Goal: Information Seeking & Learning: Learn about a topic

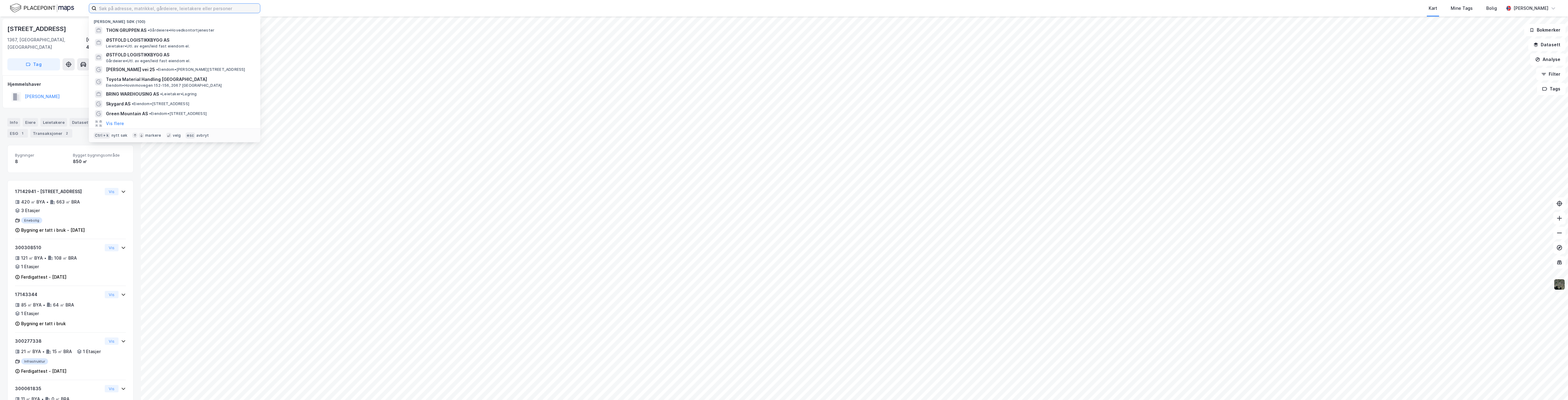
click at [139, 10] on input at bounding box center [178, 8] width 164 height 9
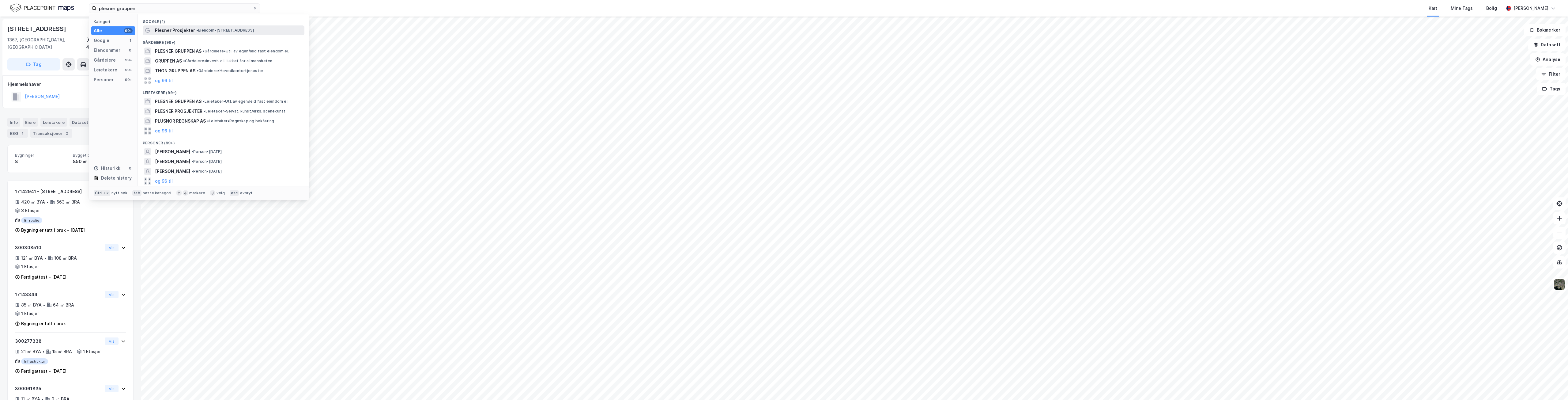
click at [153, 30] on div "Plesner Prosjekter • Eiendom • [STREET_ADDRESS]" at bounding box center [223, 30] width 162 height 10
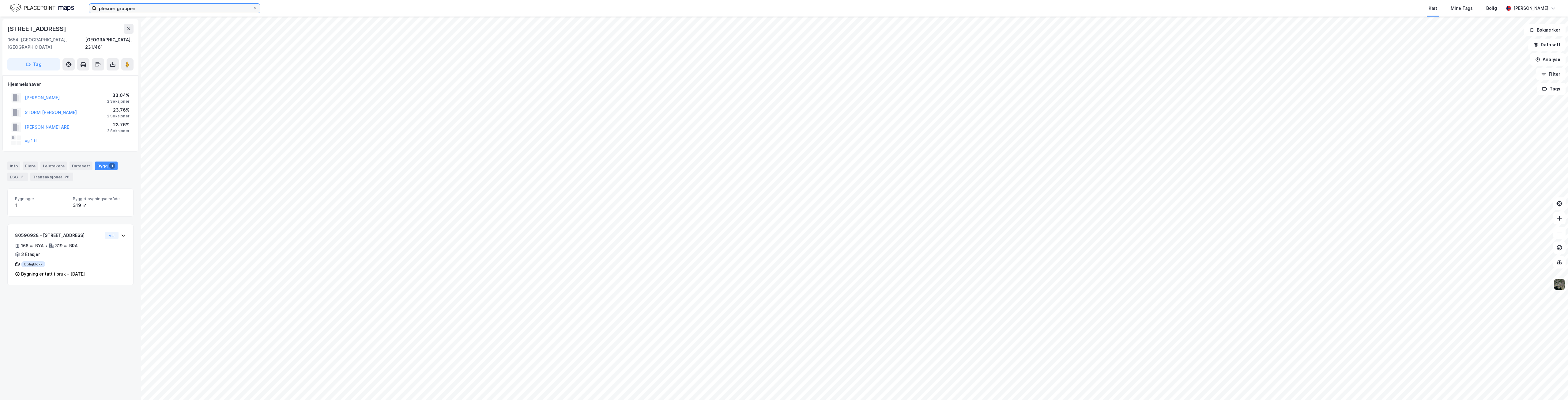
click at [171, 9] on input "plesner gruppen" at bounding box center [174, 8] width 156 height 9
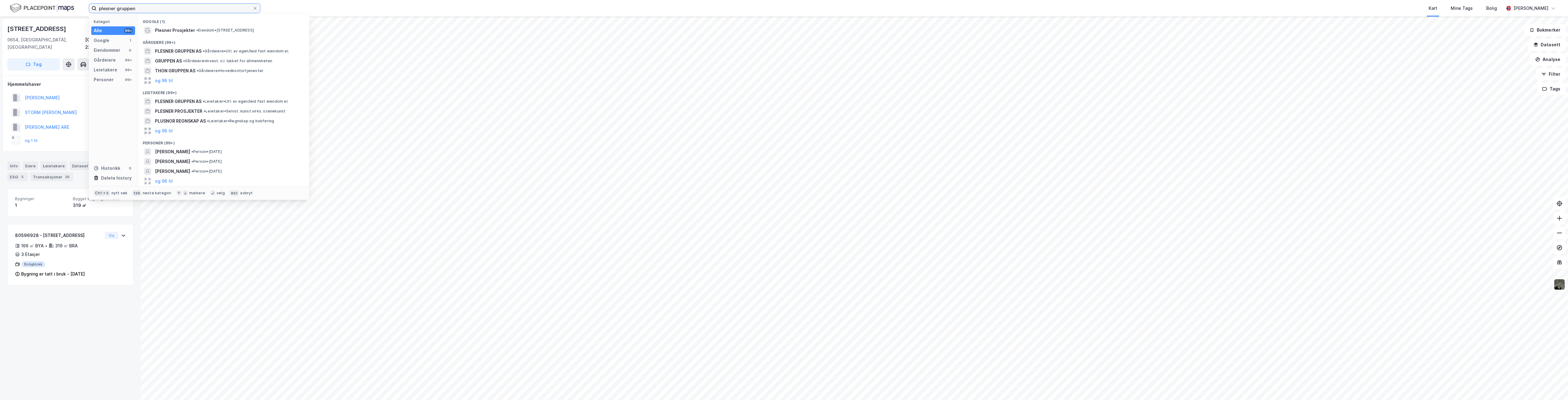
click at [171, 9] on input "plesner gruppen" at bounding box center [174, 8] width 156 height 9
click at [184, 100] on span "PLESNER GRUPPEN AS" at bounding box center [178, 101] width 46 height 7
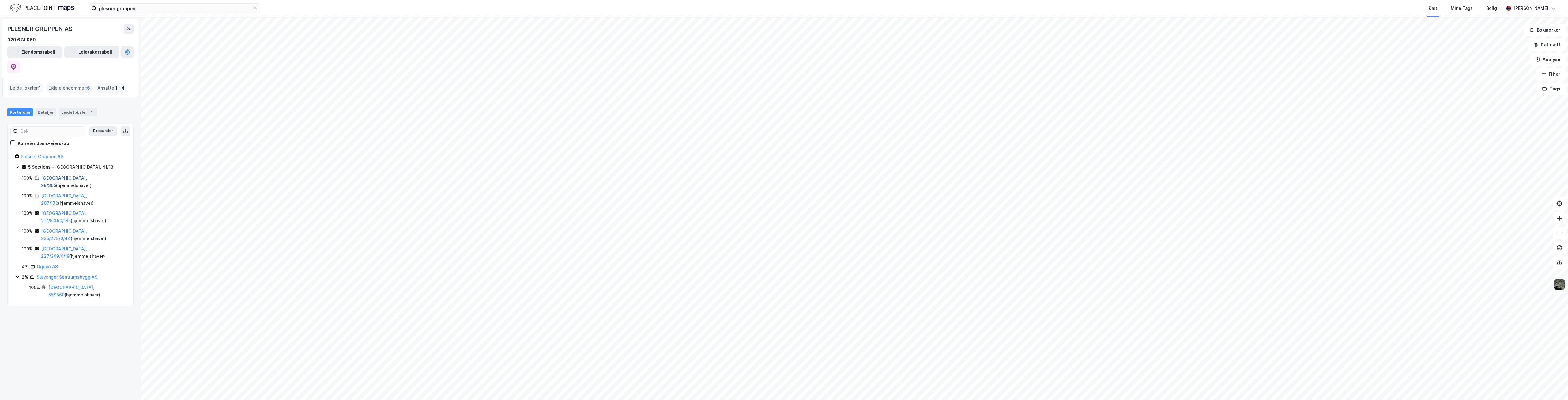
click at [53, 175] on link "[GEOGRAPHIC_DATA], 28/365" at bounding box center [63, 181] width 46 height 13
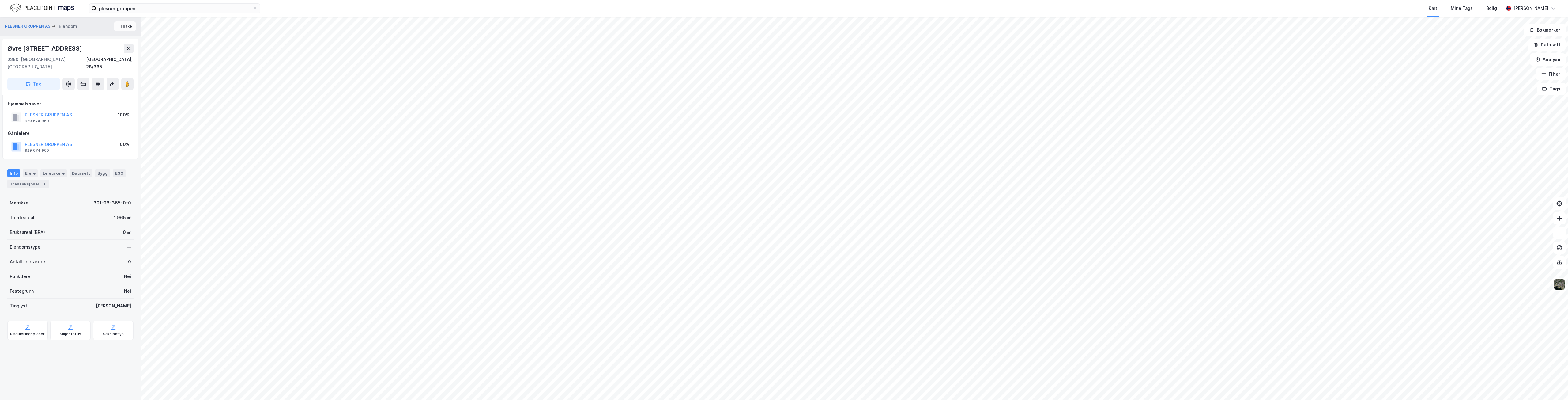
click at [122, 29] on button "Tilbake" at bounding box center [125, 26] width 22 height 10
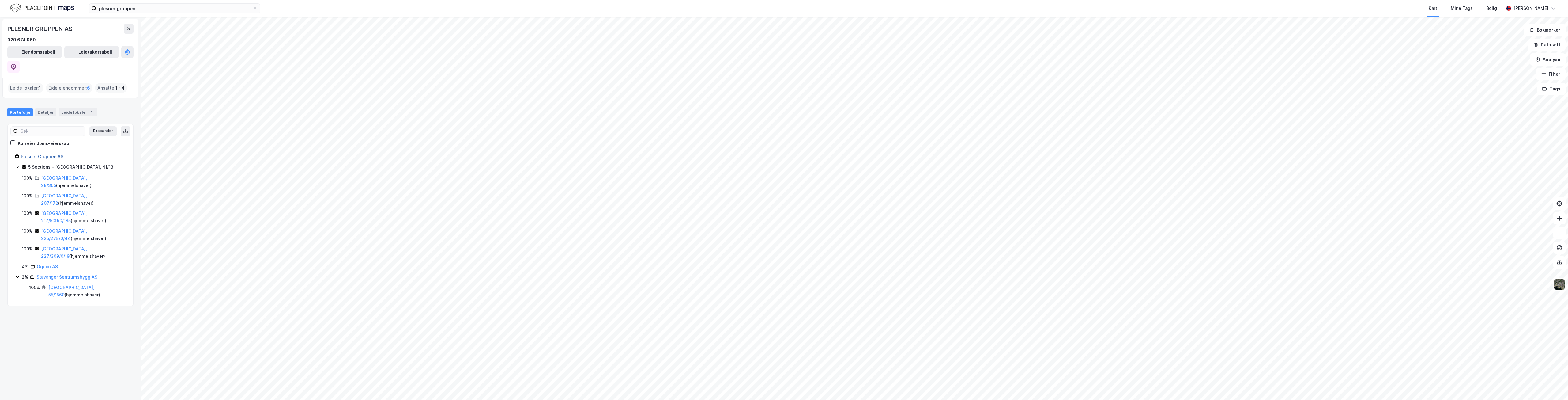
click at [45, 154] on link "Plesner Gruppen AS" at bounding box center [42, 156] width 43 height 5
click at [18, 165] on icon at bounding box center [17, 167] width 2 height 4
click at [57, 259] on link "[GEOGRAPHIC_DATA], 207/172" at bounding box center [63, 265] width 46 height 13
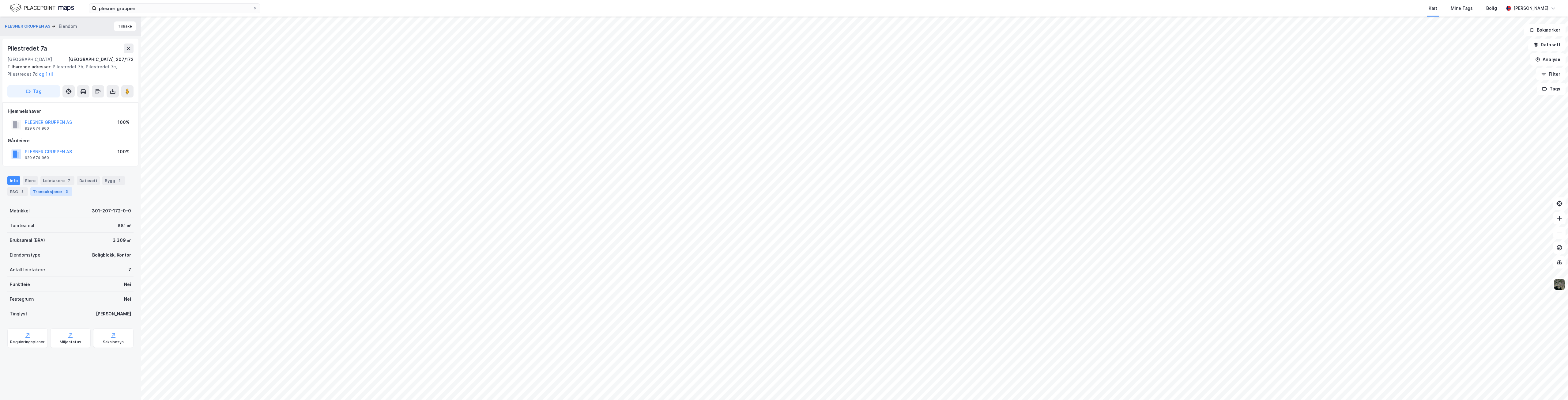
click at [41, 192] on div "Transaksjoner 3" at bounding box center [51, 191] width 42 height 9
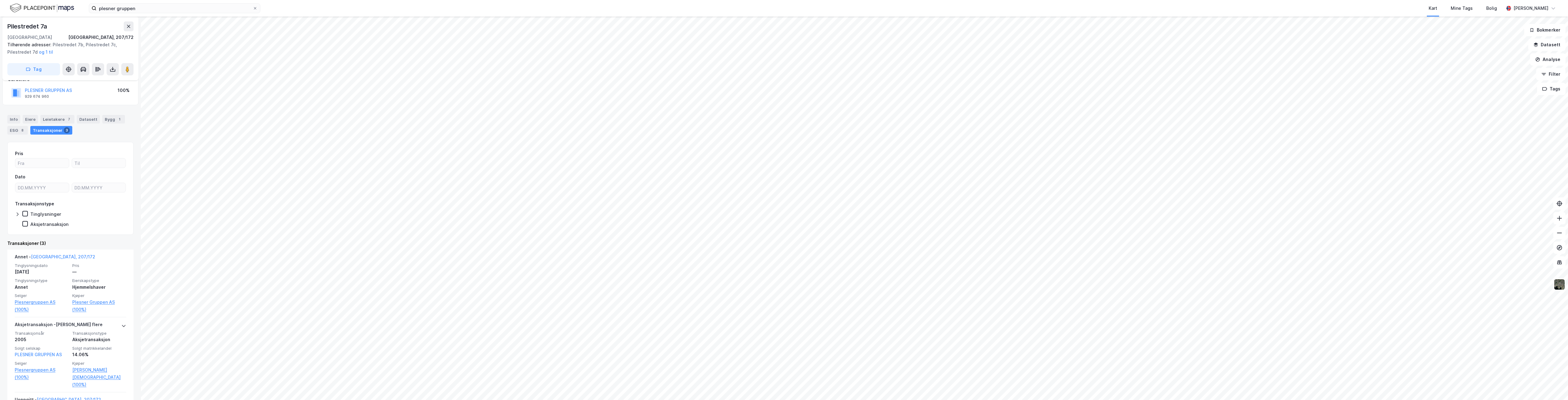
scroll to position [121, 0]
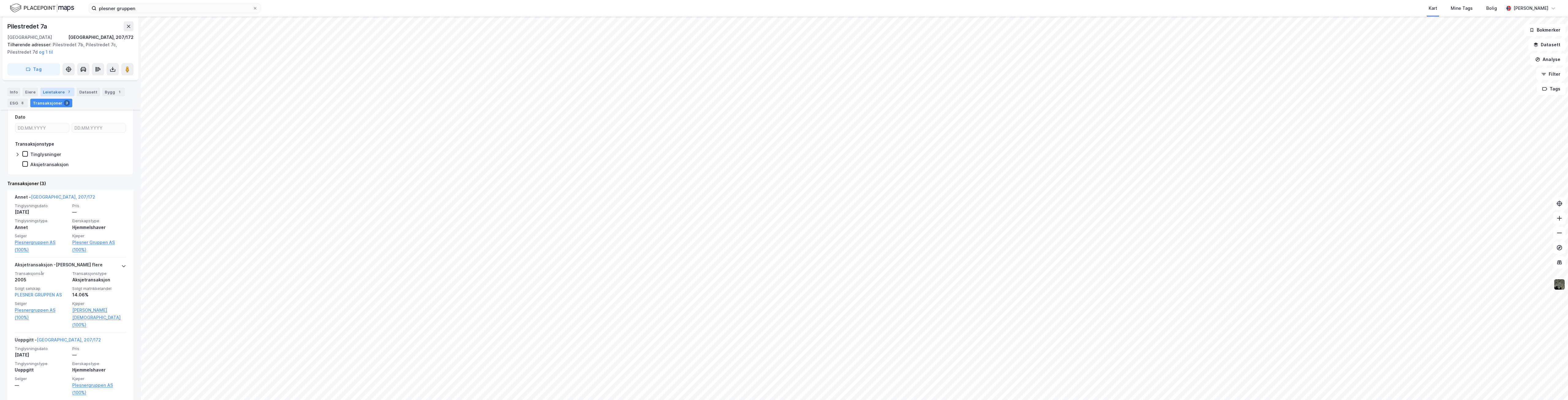
click at [66, 93] on div "7" at bounding box center [69, 92] width 6 height 6
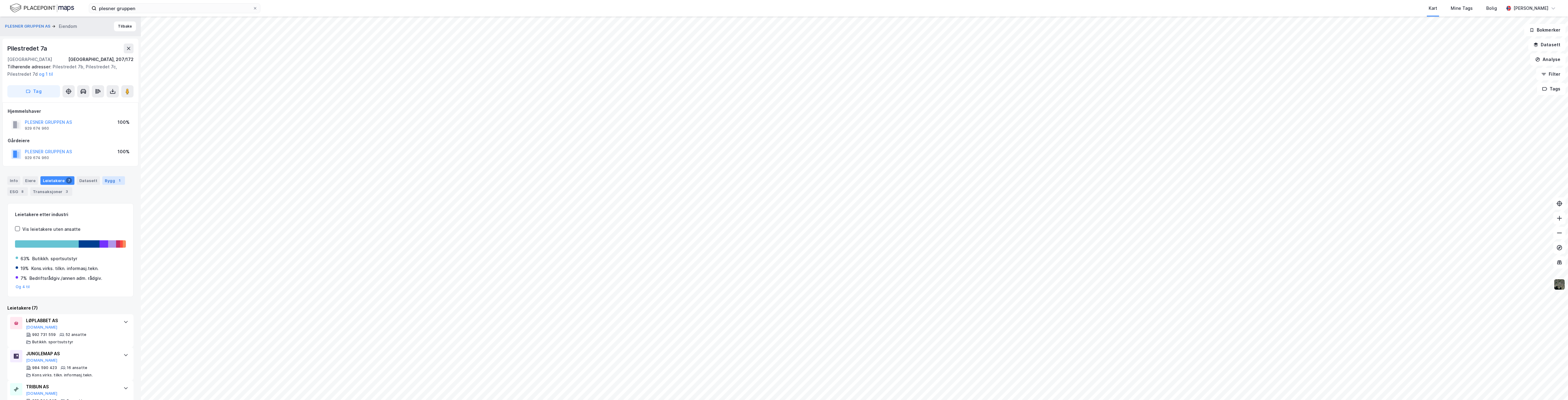
click at [108, 183] on div "Bygg 1" at bounding box center [113, 180] width 23 height 9
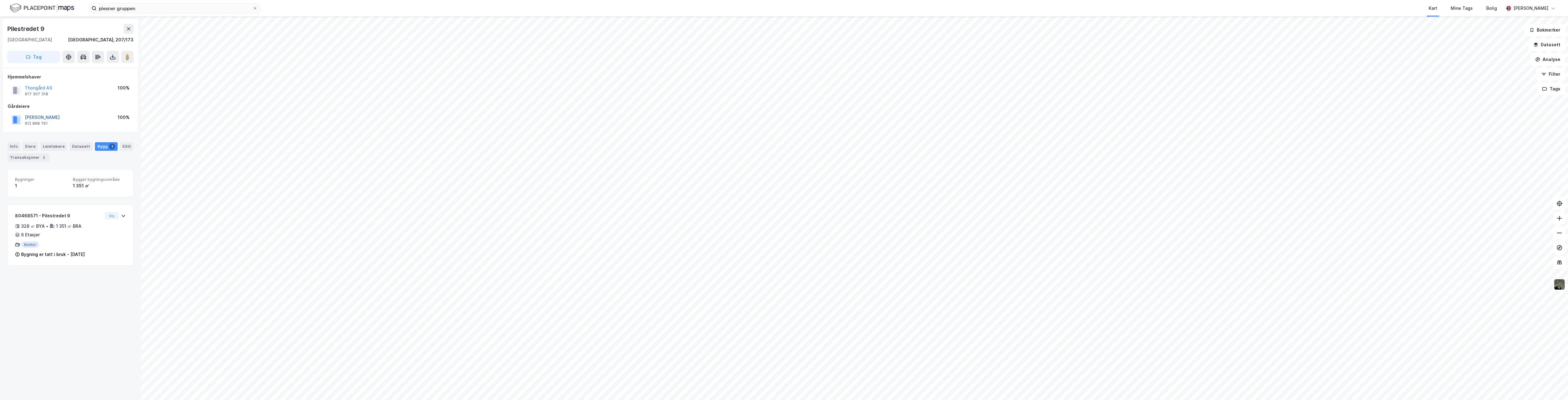
click at [0, 0] on button "[PERSON_NAME]" at bounding box center [0, 0] width 0 height 0
click at [130, 32] on button at bounding box center [128, 29] width 10 height 10
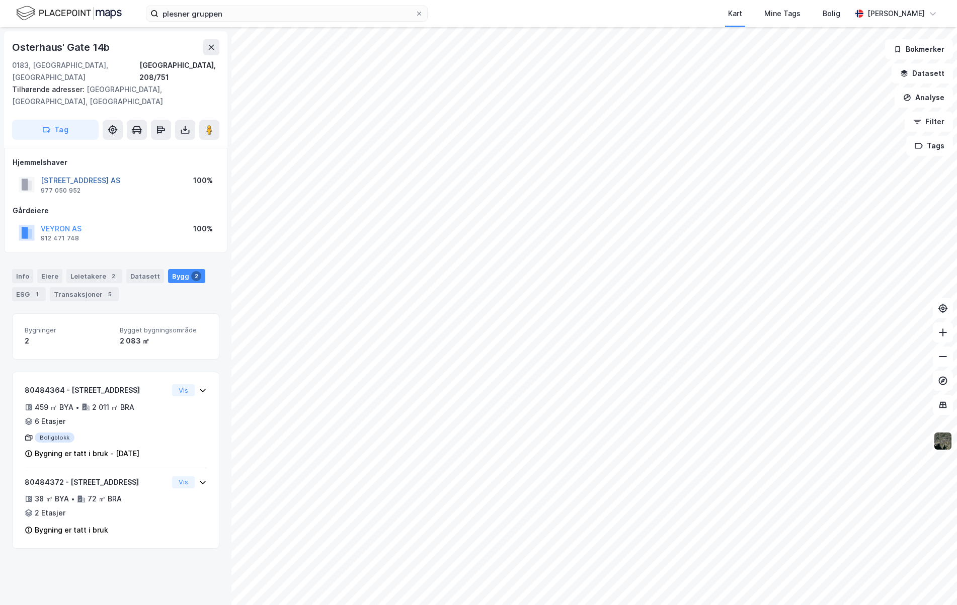
click at [0, 0] on button "[STREET_ADDRESS] AS" at bounding box center [0, 0] width 0 height 0
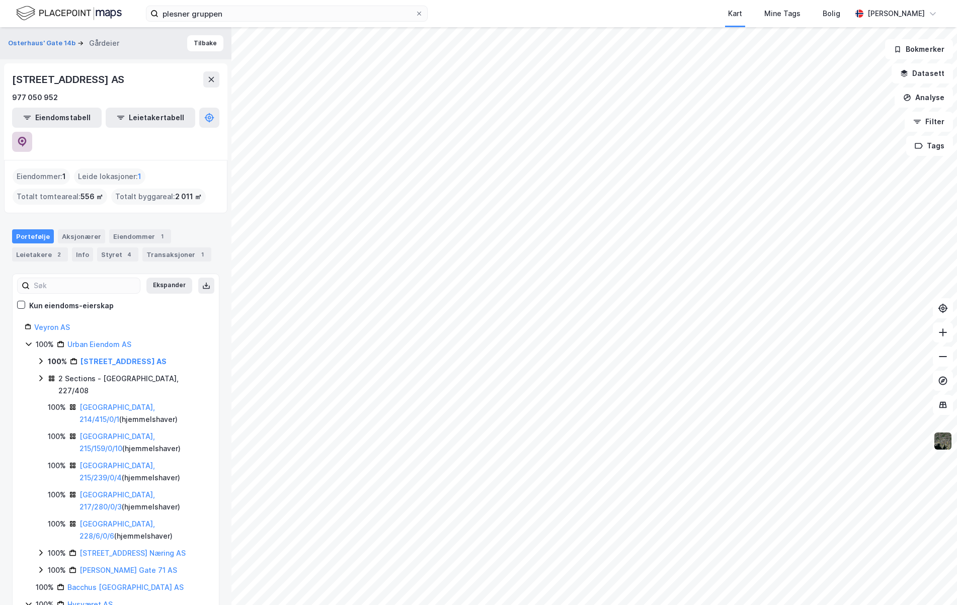
click at [24, 139] on icon at bounding box center [22, 140] width 3 height 3
click at [106, 340] on link "Urban Eiendom AS" at bounding box center [99, 344] width 64 height 9
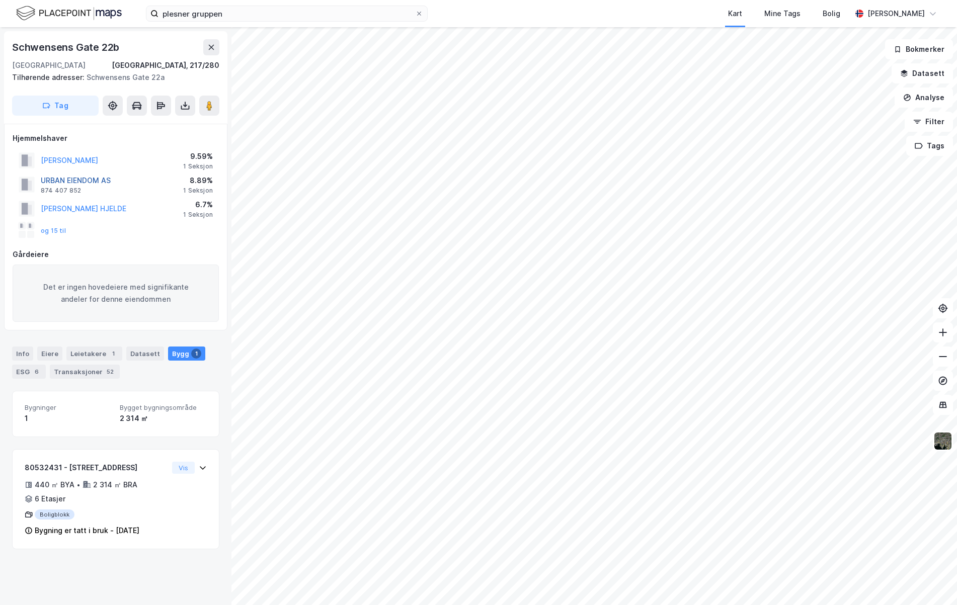
click at [0, 0] on button "URBAN EIENDOM AS" at bounding box center [0, 0] width 0 height 0
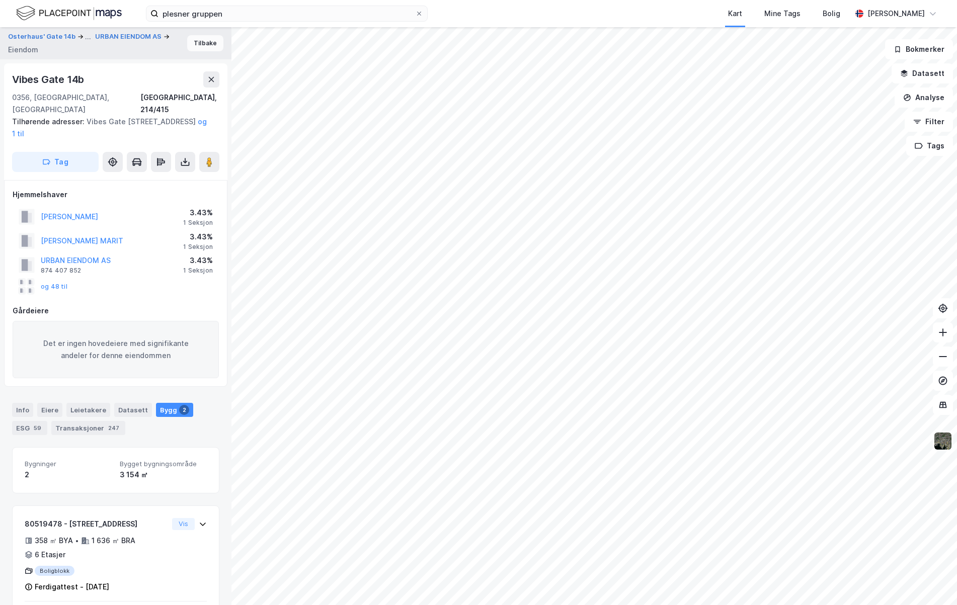
click at [187, 41] on button "Tilbake" at bounding box center [205, 43] width 36 height 16
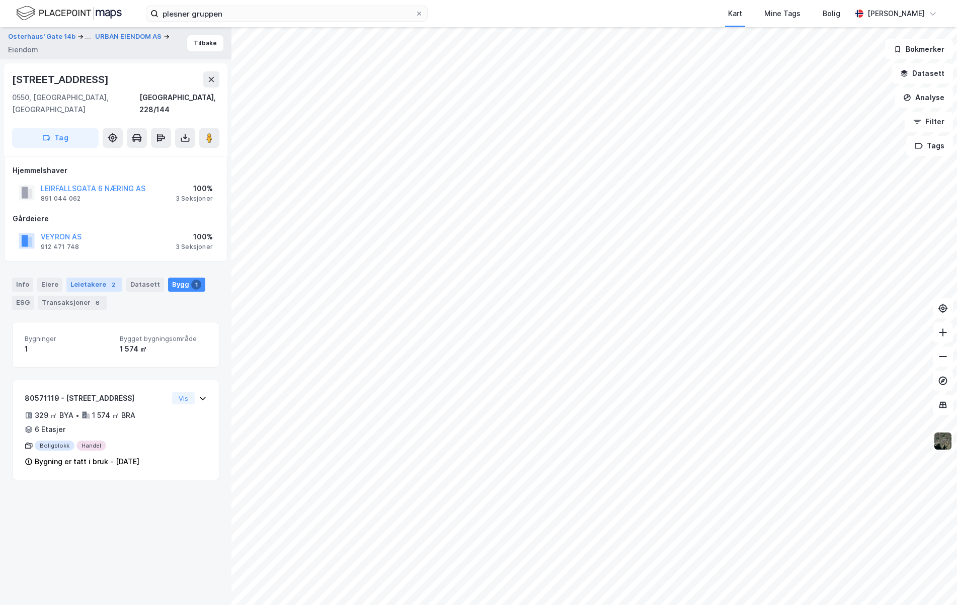
click at [74, 278] on div "Leietakere 2" at bounding box center [94, 285] width 56 height 14
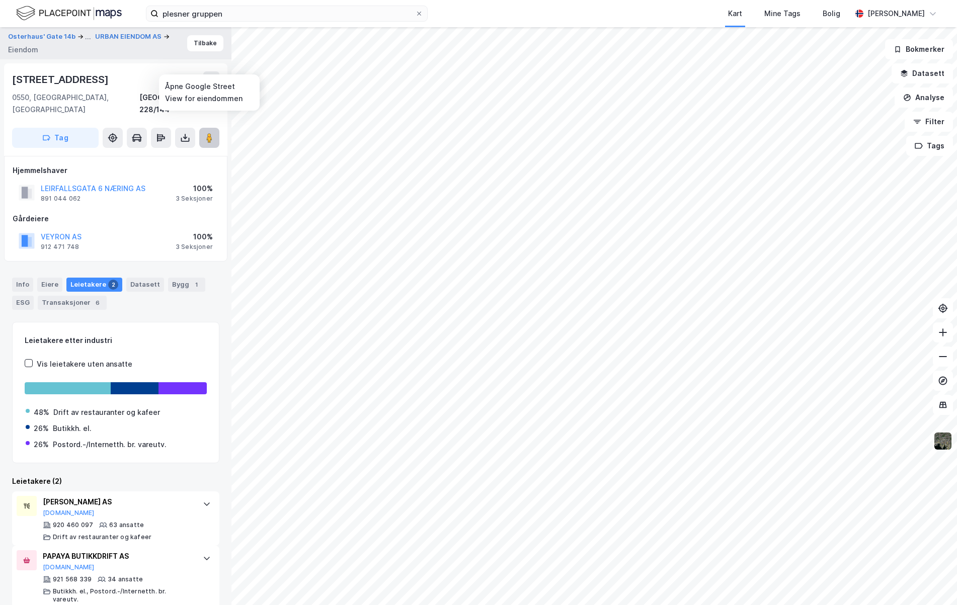
click at [203, 128] on button at bounding box center [209, 138] width 20 height 20
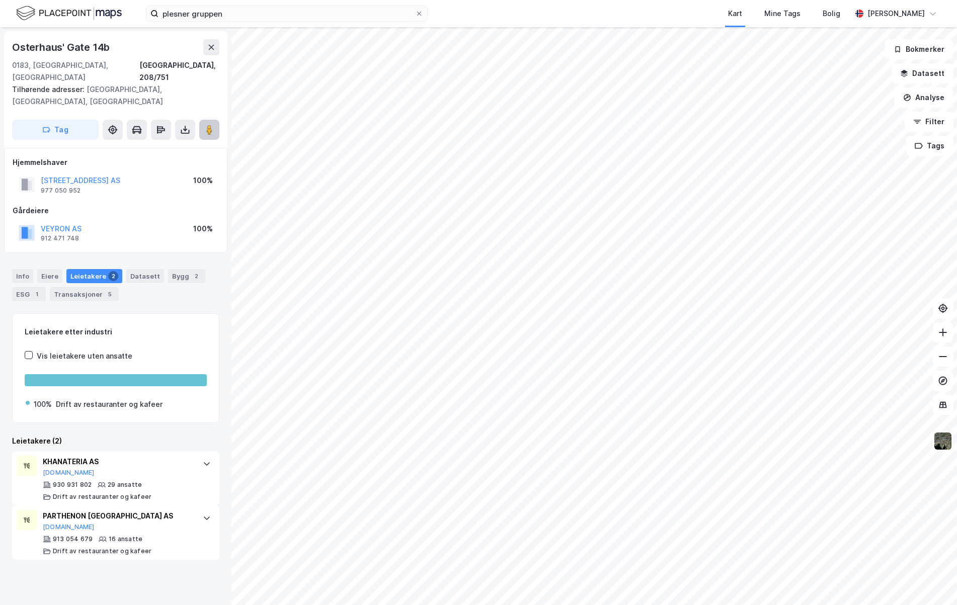
click at [210, 125] on image at bounding box center [209, 130] width 6 height 10
click at [177, 461] on div "KHANATERIA AS [DOMAIN_NAME]" at bounding box center [118, 466] width 150 height 21
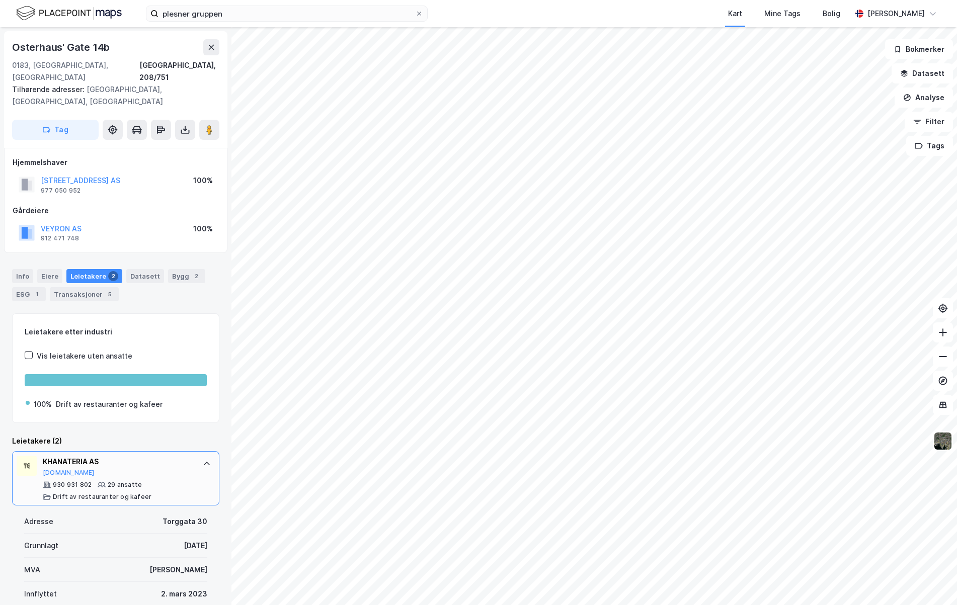
click at [167, 464] on div "KHANATERIA AS [DOMAIN_NAME]" at bounding box center [118, 466] width 150 height 21
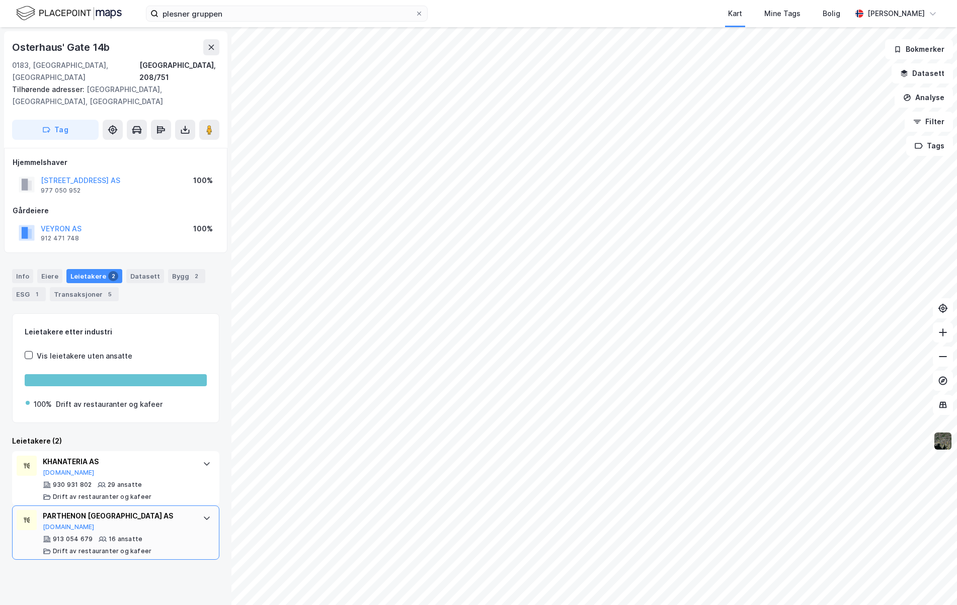
click at [161, 519] on div "PARTHENON OSLO AS [DOMAIN_NAME]" at bounding box center [118, 520] width 150 height 21
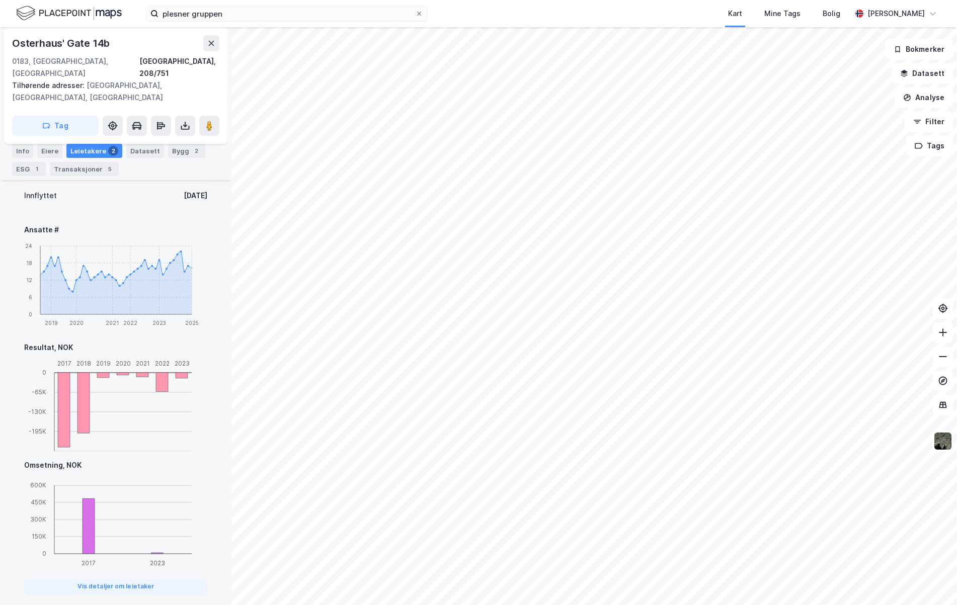
scroll to position [201, 0]
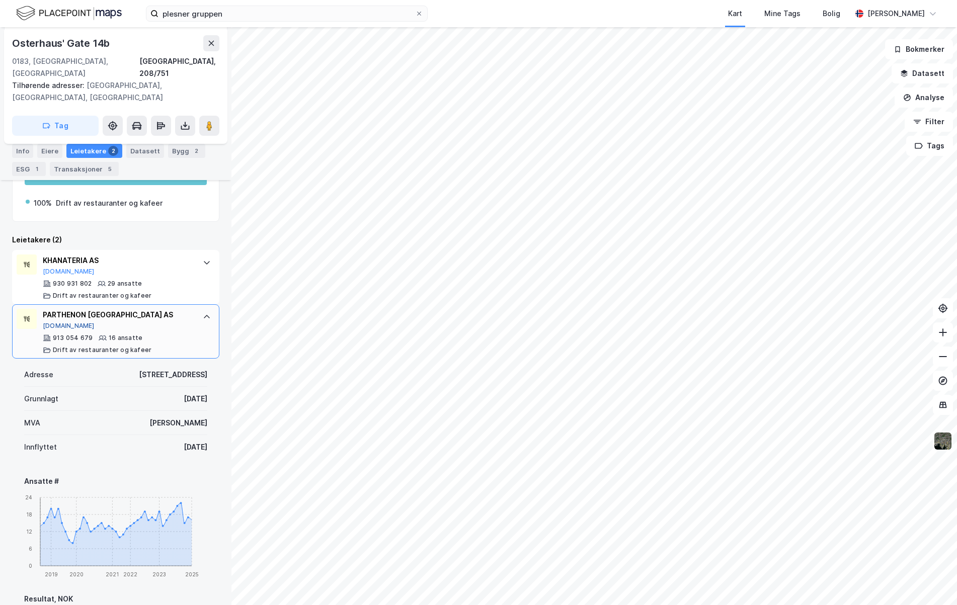
click at [55, 322] on button "[DOMAIN_NAME]" at bounding box center [69, 326] width 52 height 8
click at [190, 323] on div "PARTHENON [GEOGRAPHIC_DATA] AS [DOMAIN_NAME] 913 054 679 16 ansatte Drift av re…" at bounding box center [115, 331] width 207 height 54
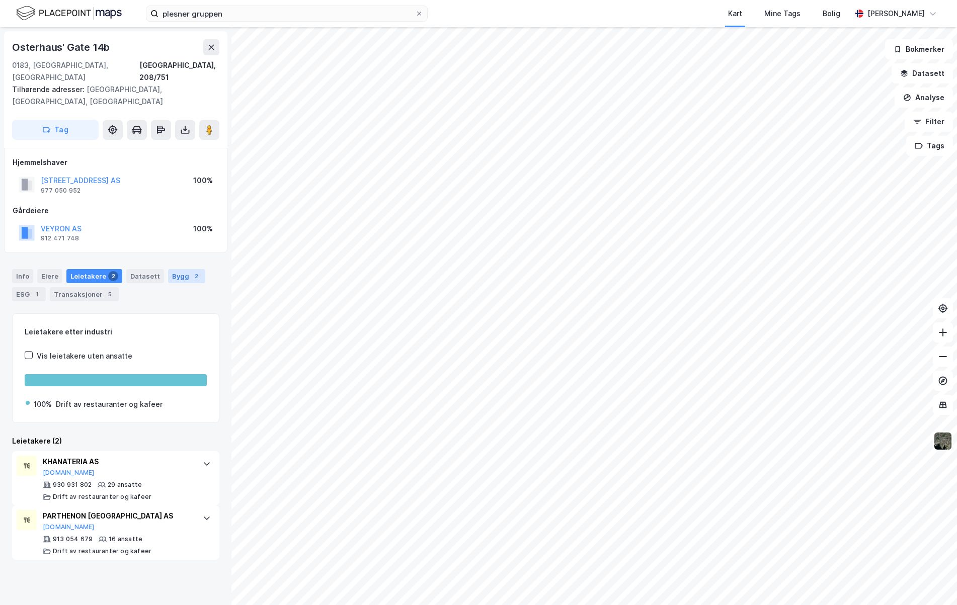
click at [191, 271] on div "2" at bounding box center [196, 276] width 10 height 10
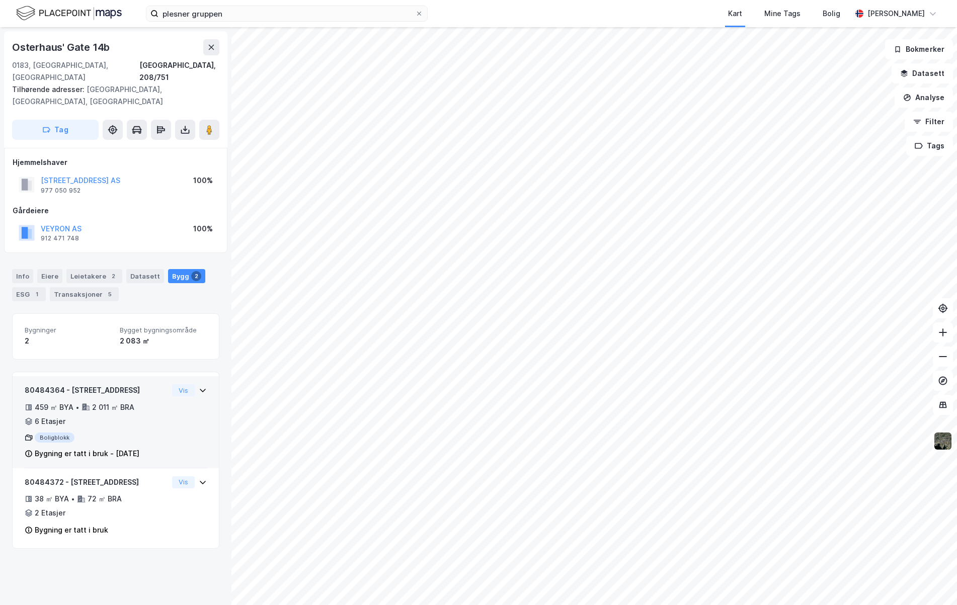
click at [163, 408] on div "80484364 - [STREET_ADDRESS] 459 ㎡ BYA • 2 011 ㎡ BRA • 6 Etasjer Boligblokk Bygn…" at bounding box center [116, 426] width 182 height 84
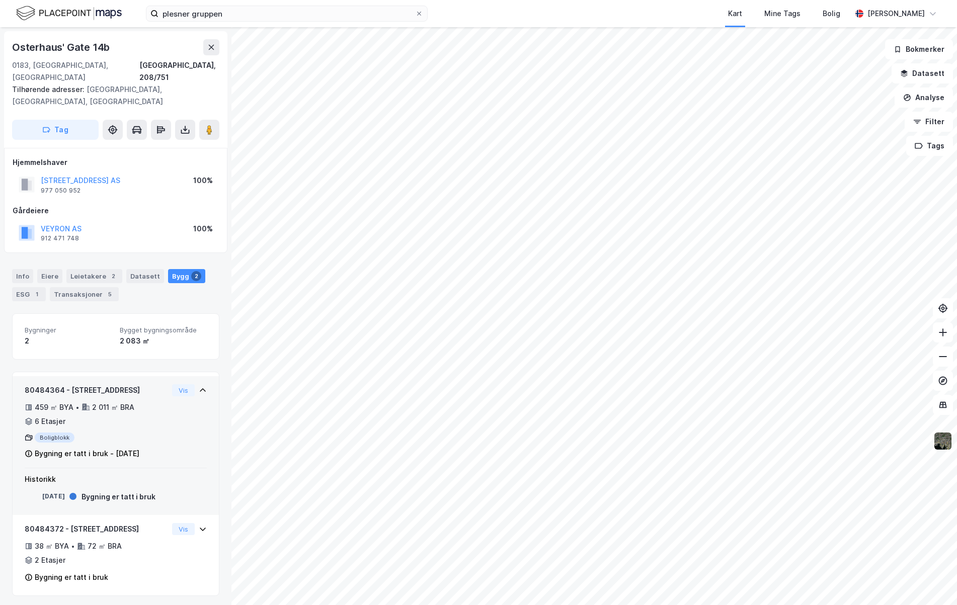
click at [46, 433] on div "Boligblokk" at bounding box center [96, 438] width 143 height 10
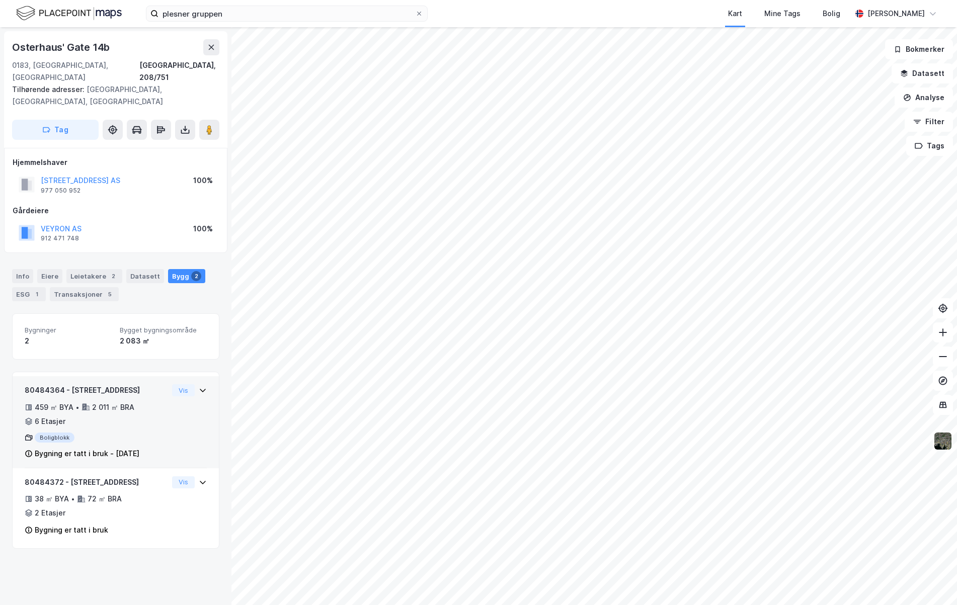
click at [46, 433] on div "Boligblokk" at bounding box center [96, 438] width 143 height 10
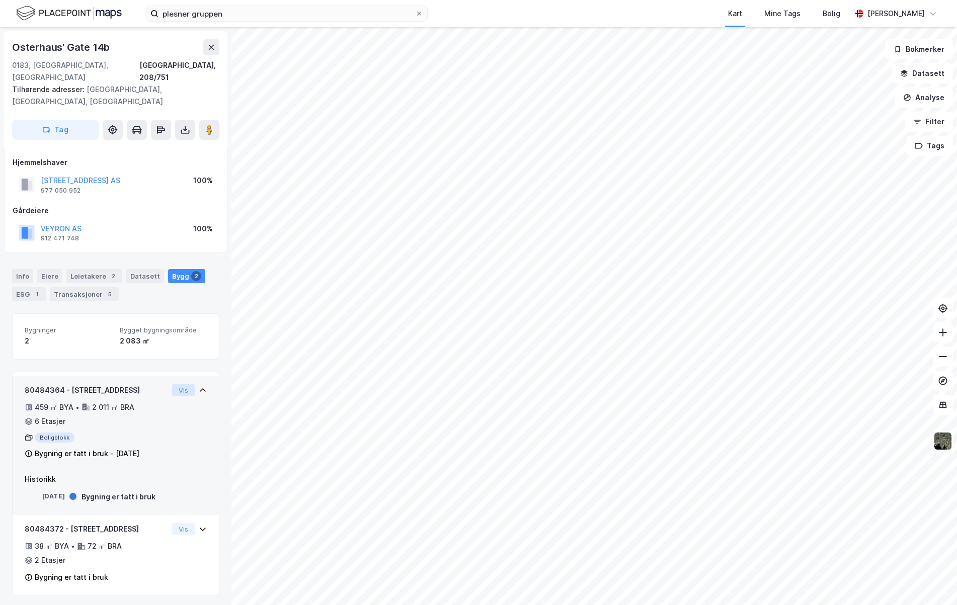
click at [175, 384] on button "Vis" at bounding box center [183, 390] width 23 height 12
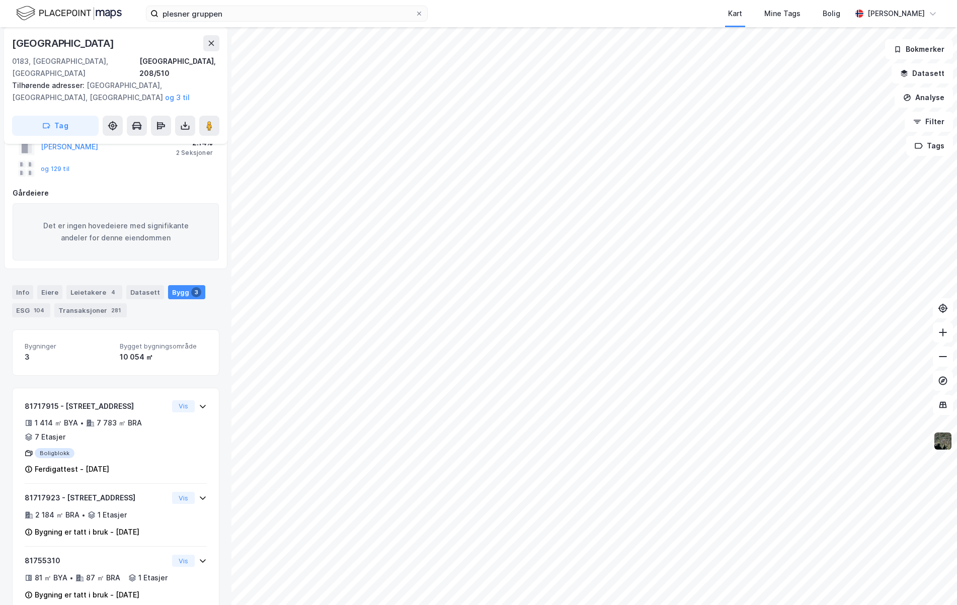
scroll to position [108, 0]
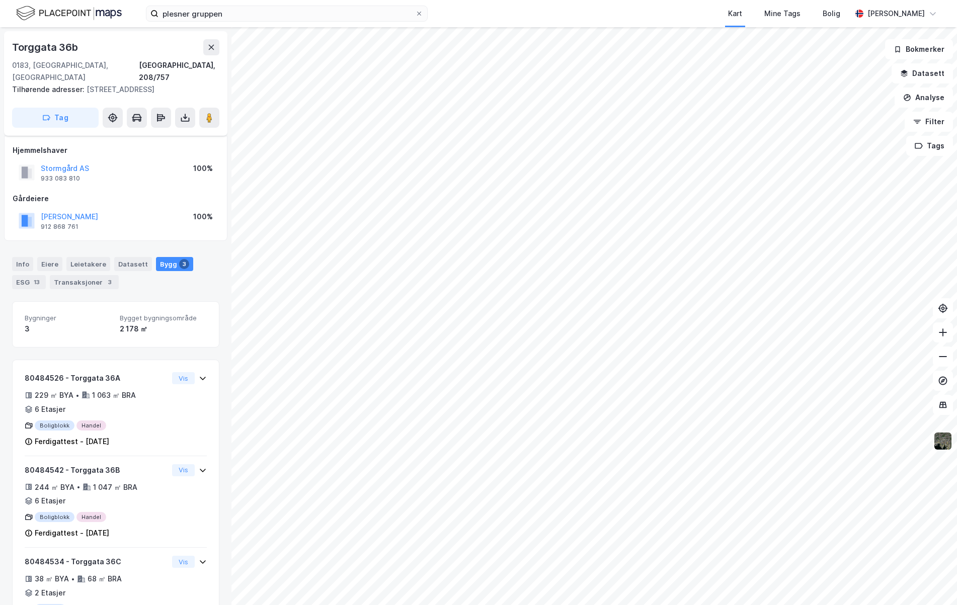
scroll to position [39, 0]
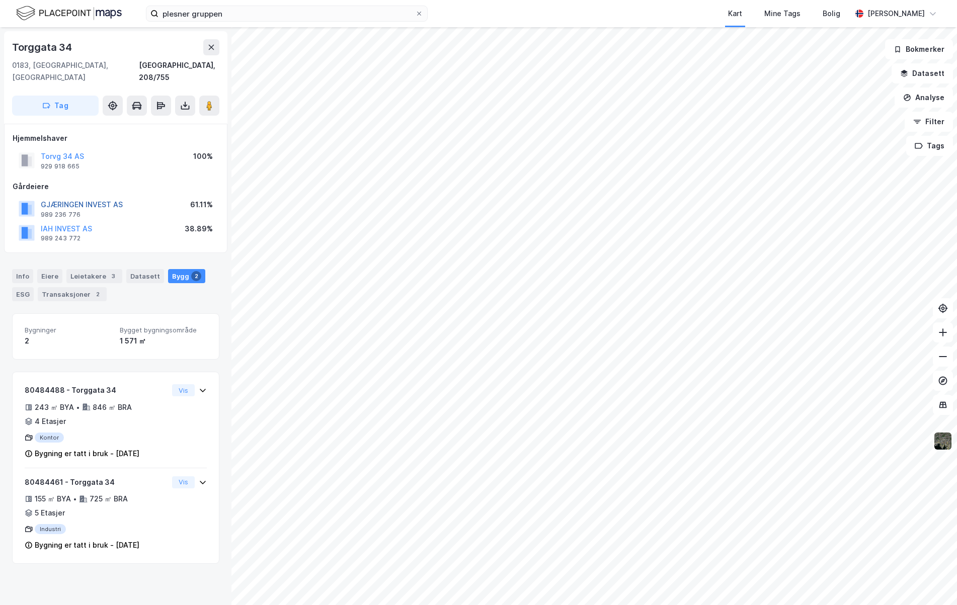
click at [0, 0] on button "GJÆRINGEN INVEST AS" at bounding box center [0, 0] width 0 height 0
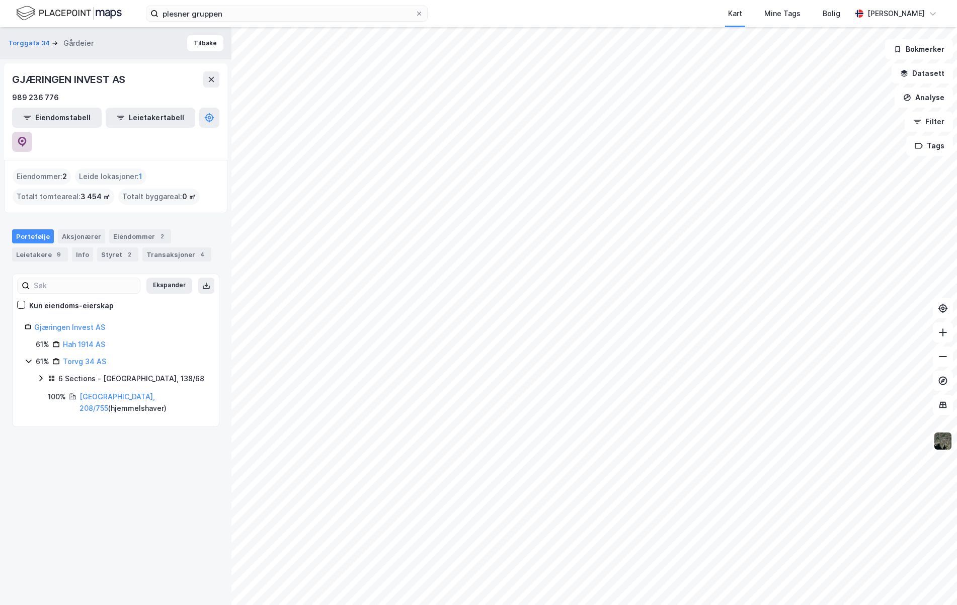
click at [27, 137] on icon at bounding box center [22, 142] width 10 height 10
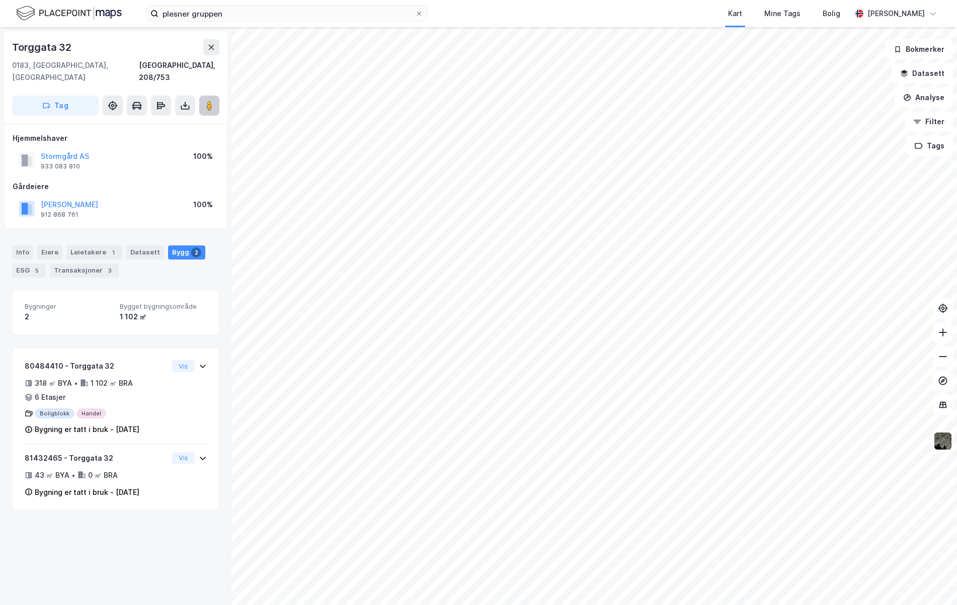
click at [207, 101] on image at bounding box center [209, 106] width 6 height 10
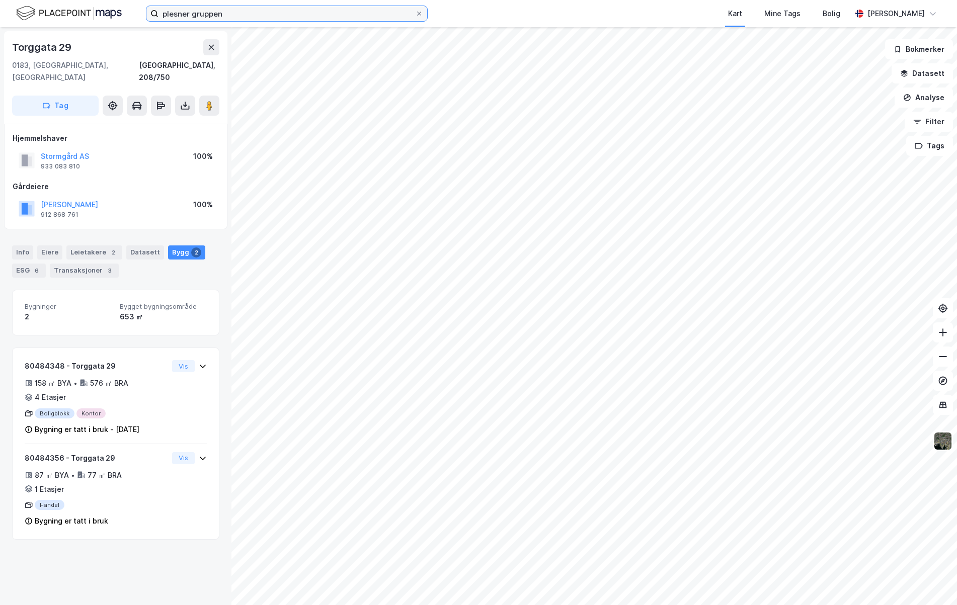
click at [241, 16] on input "plesner gruppen" at bounding box center [286, 13] width 257 height 15
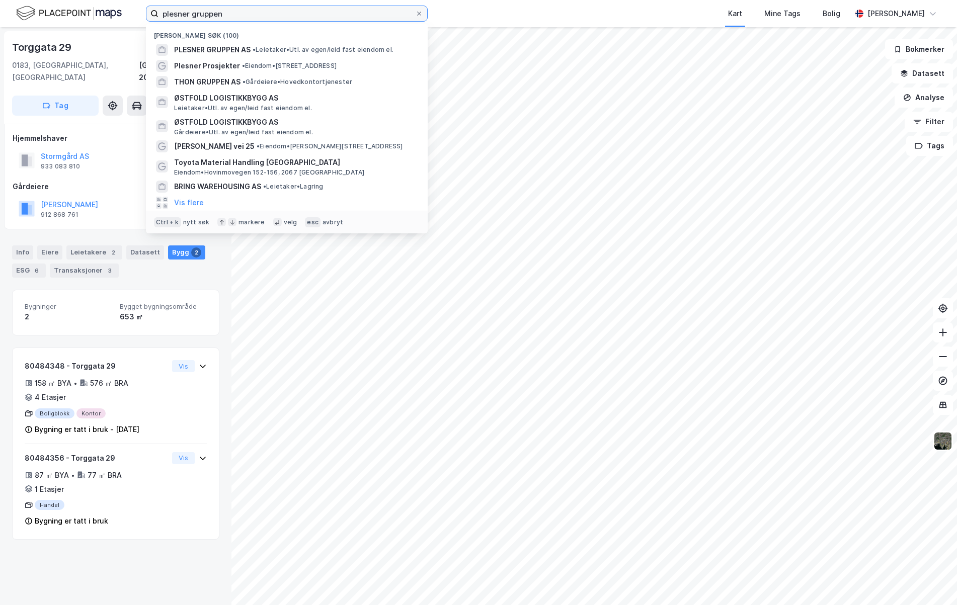
click at [241, 16] on input "plesner gruppen" at bounding box center [286, 13] width 257 height 15
type input "j"
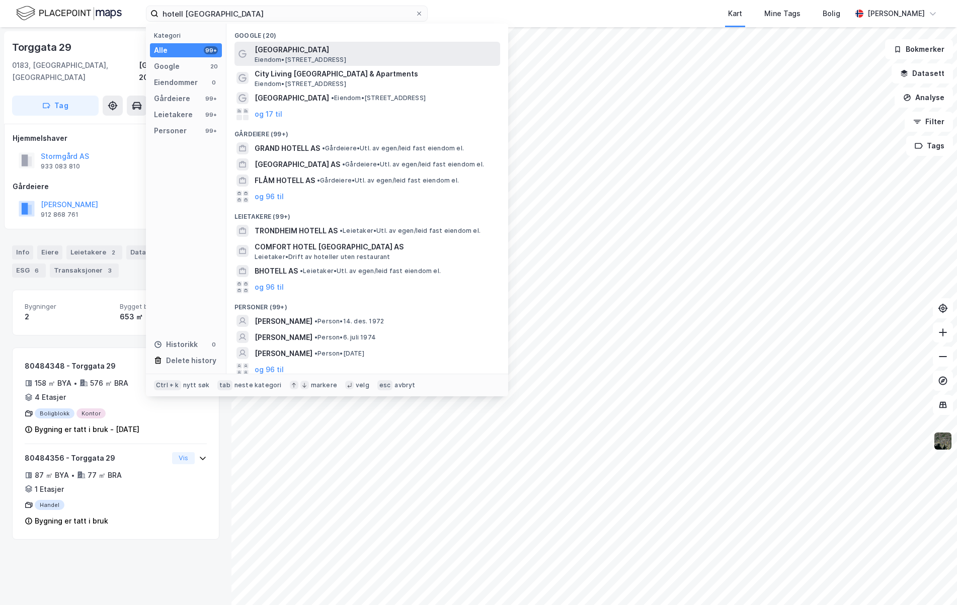
click at [285, 54] on span "[GEOGRAPHIC_DATA]" at bounding box center [376, 50] width 242 height 12
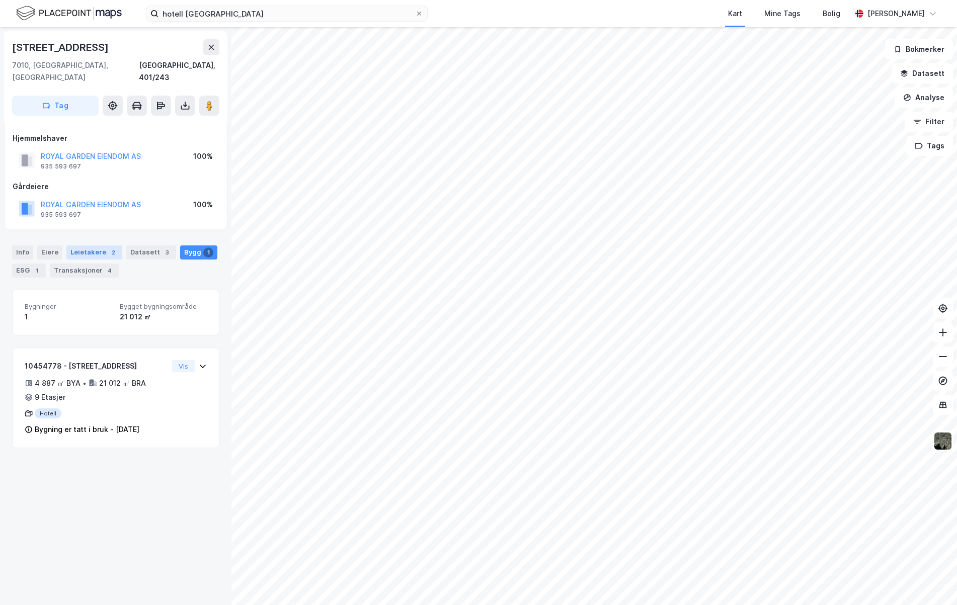
click at [74, 246] on div "Leietakere 2" at bounding box center [94, 253] width 56 height 14
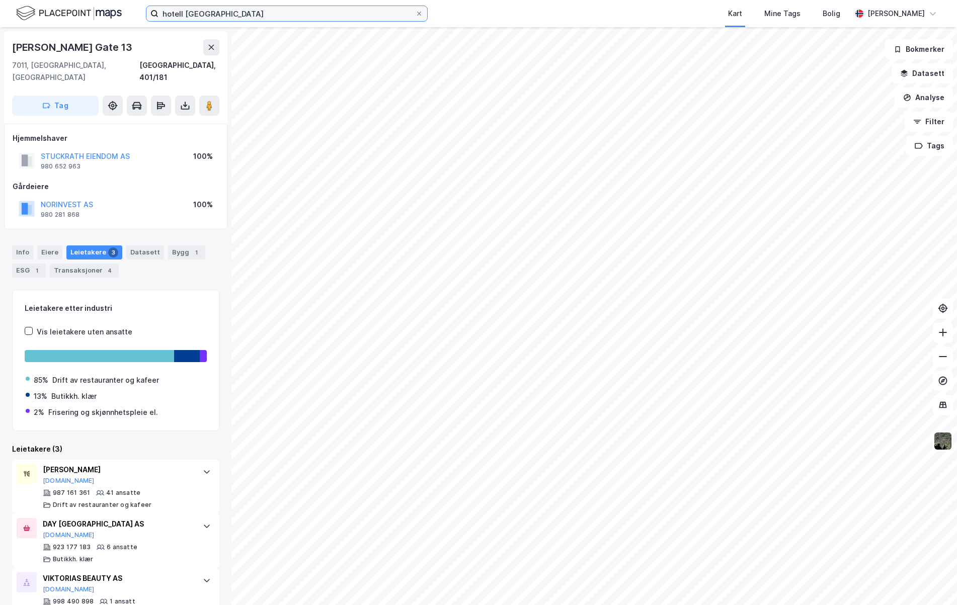
click at [280, 14] on input "hotell [GEOGRAPHIC_DATA]" at bounding box center [286, 13] width 257 height 15
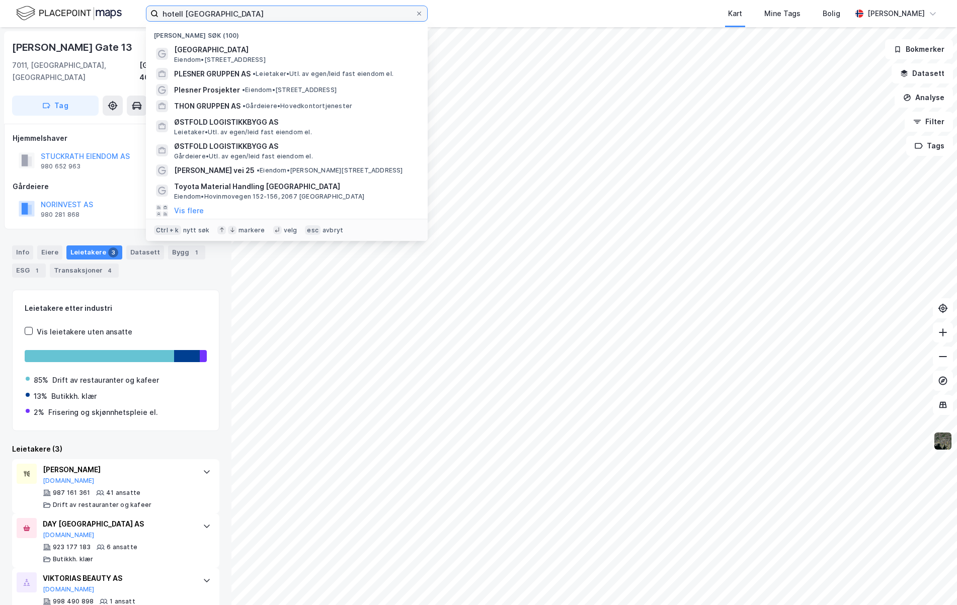
click at [280, 14] on input "hotell [GEOGRAPHIC_DATA]" at bounding box center [286, 13] width 257 height 15
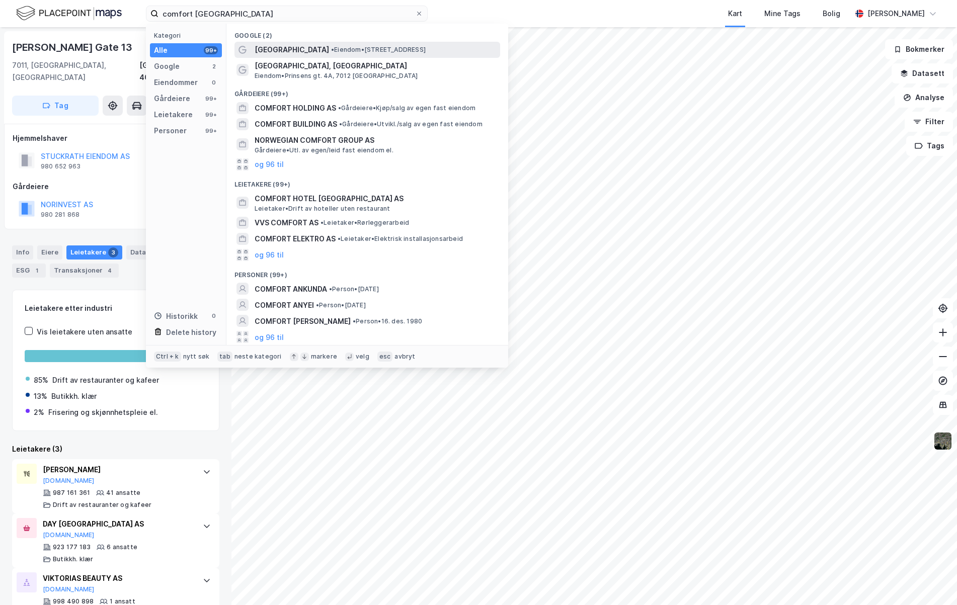
click at [291, 49] on span "[GEOGRAPHIC_DATA]" at bounding box center [292, 50] width 74 height 12
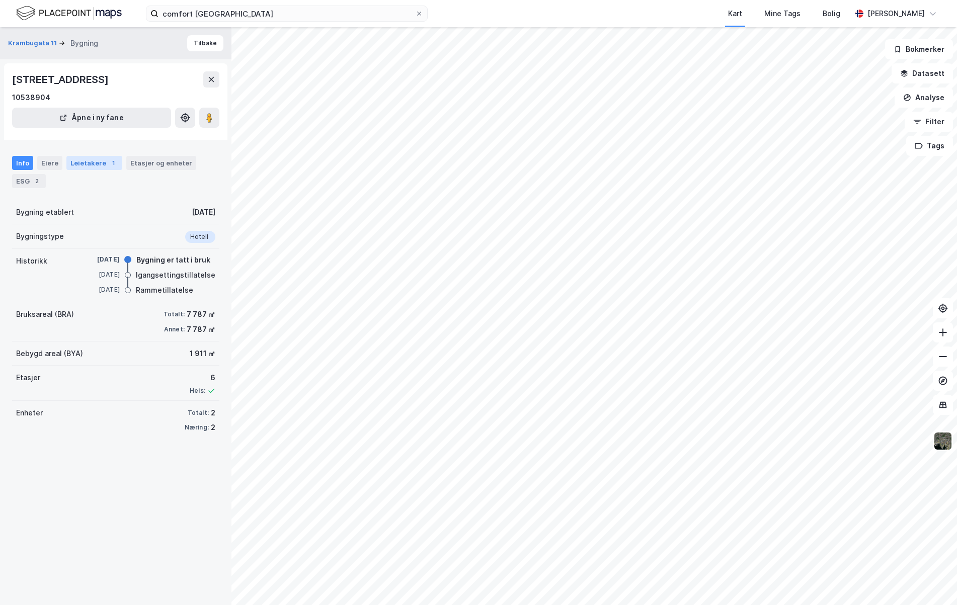
click at [82, 164] on div "Leietakere 1" at bounding box center [94, 163] width 56 height 14
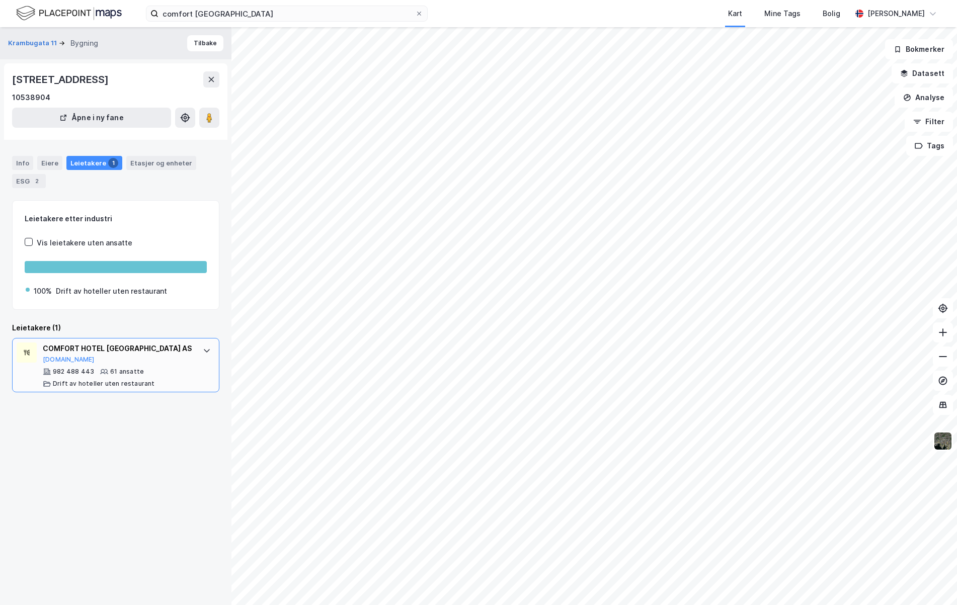
click at [175, 354] on div "COMFORT HOTEL [GEOGRAPHIC_DATA] AS" at bounding box center [118, 349] width 150 height 12
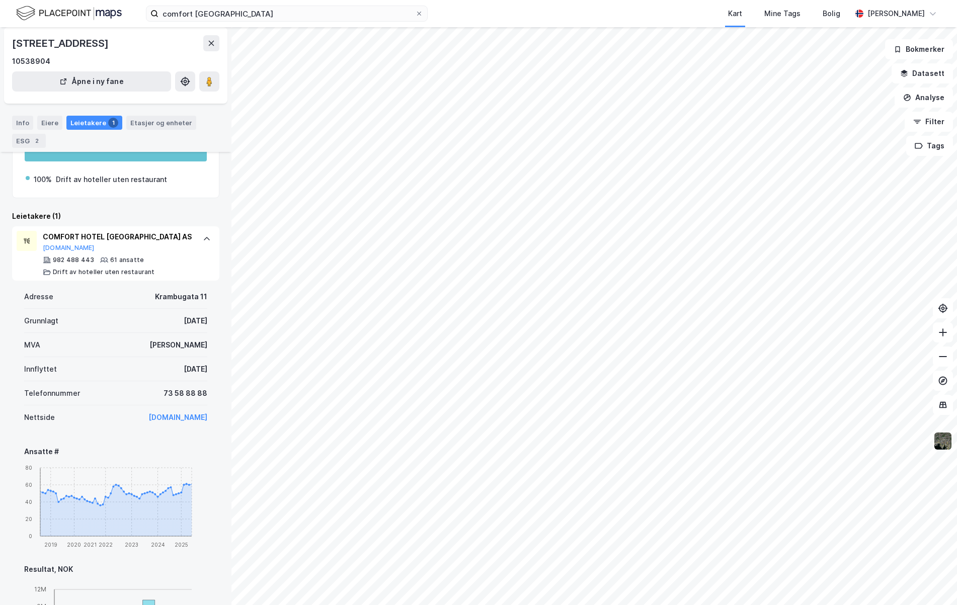
scroll to position [109, 0]
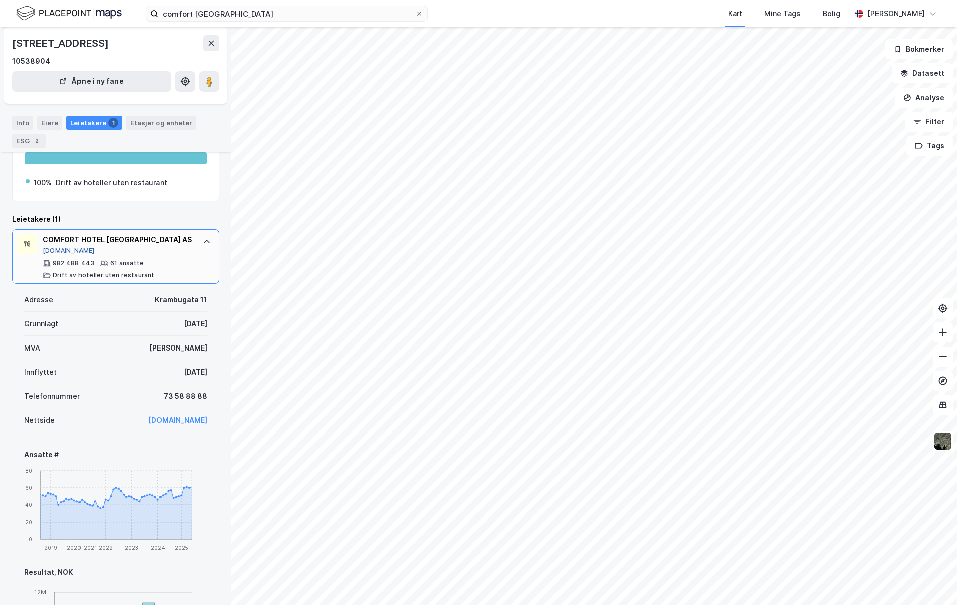
click at [58, 253] on button "[DOMAIN_NAME]" at bounding box center [69, 251] width 52 height 8
click at [248, 11] on input "comfort [GEOGRAPHIC_DATA]" at bounding box center [286, 13] width 257 height 15
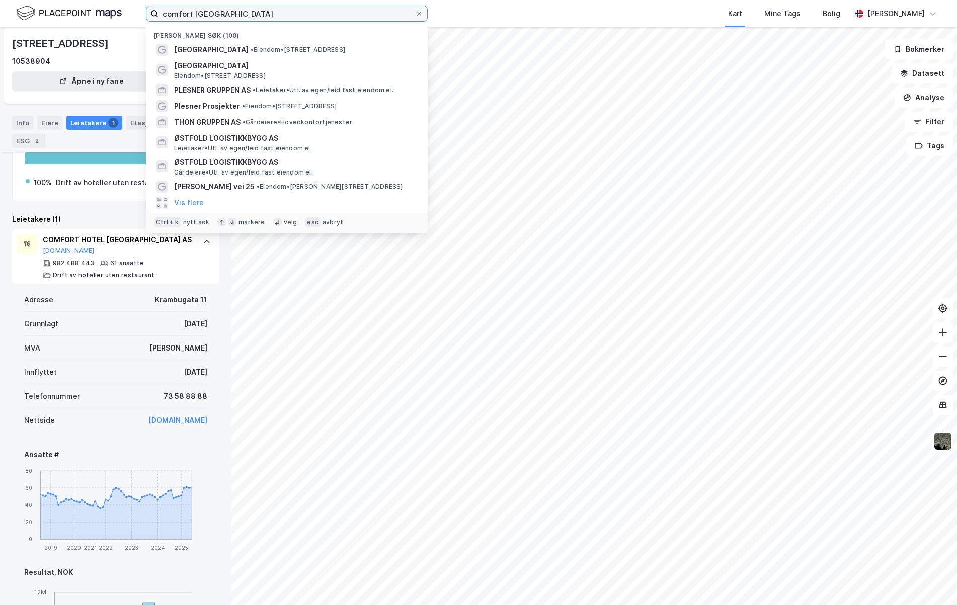
click at [248, 11] on input "comfort [GEOGRAPHIC_DATA]" at bounding box center [286, 13] width 257 height 15
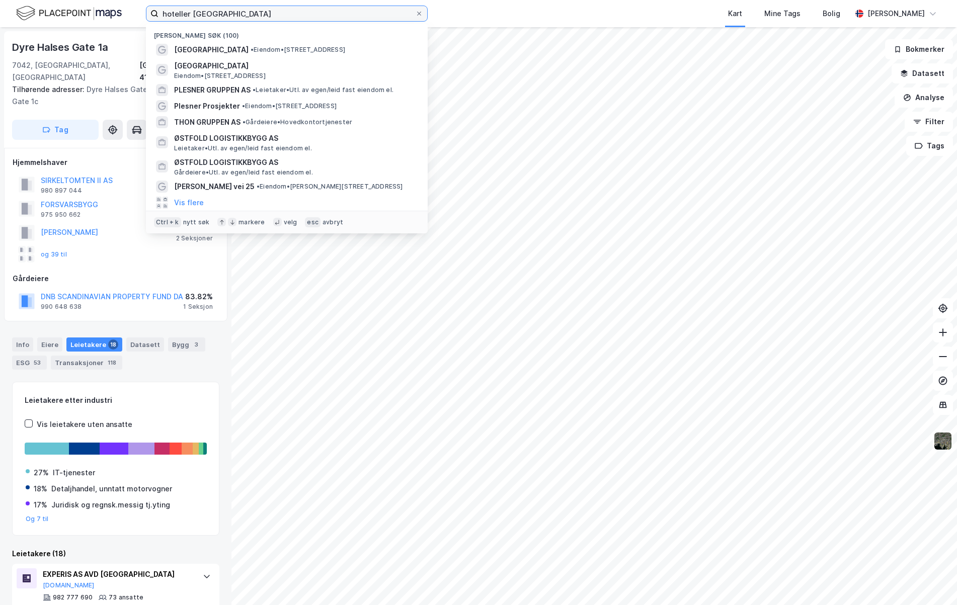
drag, startPoint x: 258, startPoint y: 12, endPoint x: -142, endPoint y: 29, distance: 400.9
click at [0, 29] on html "hoteller [GEOGRAPHIC_DATA] Nylige søk (100) [GEOGRAPHIC_DATA] [GEOGRAPHIC_DATA]…" at bounding box center [478, 302] width 957 height 605
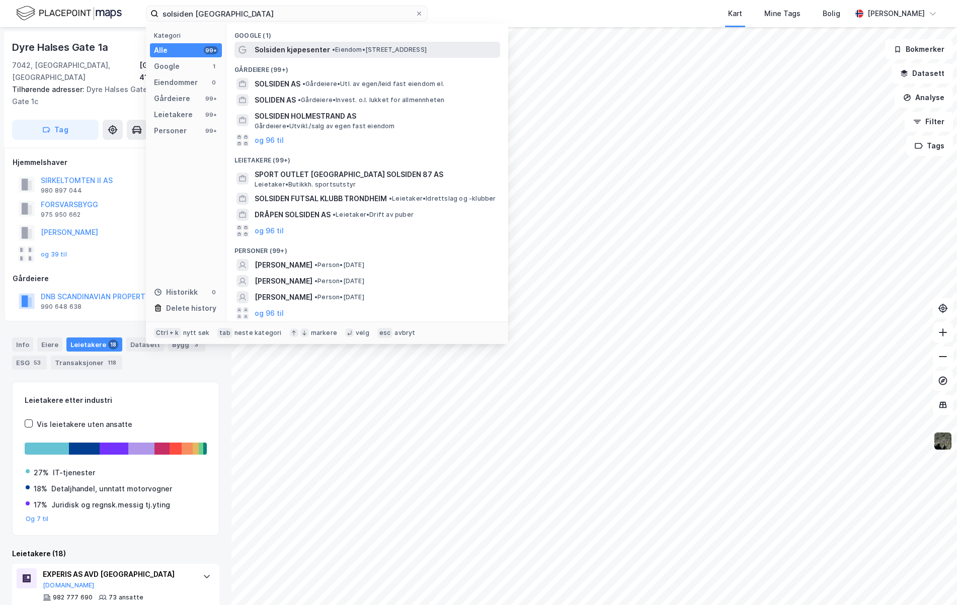
click at [291, 52] on span "Solsiden kjøpesenter" at bounding box center [292, 50] width 75 height 12
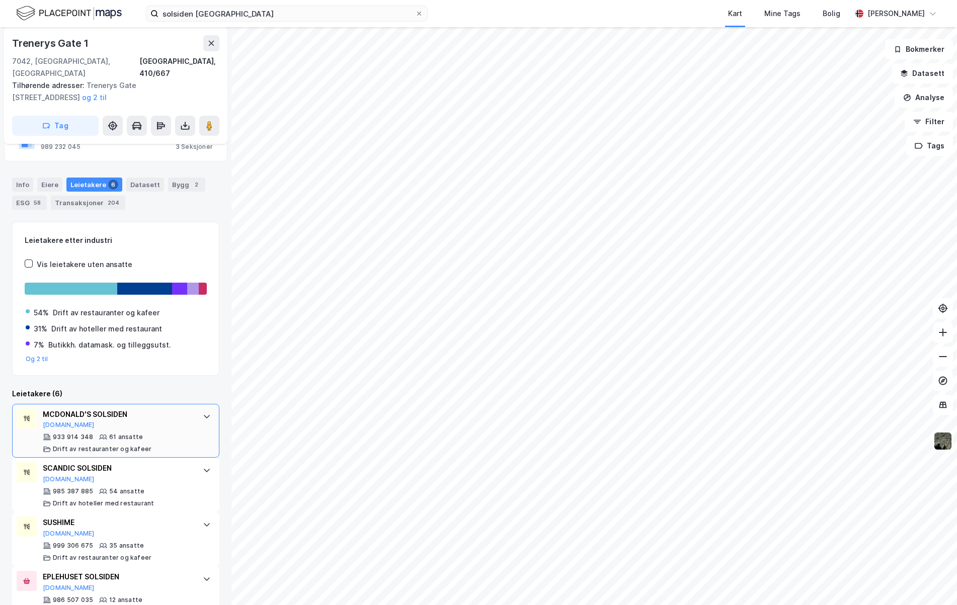
scroll to position [259, 0]
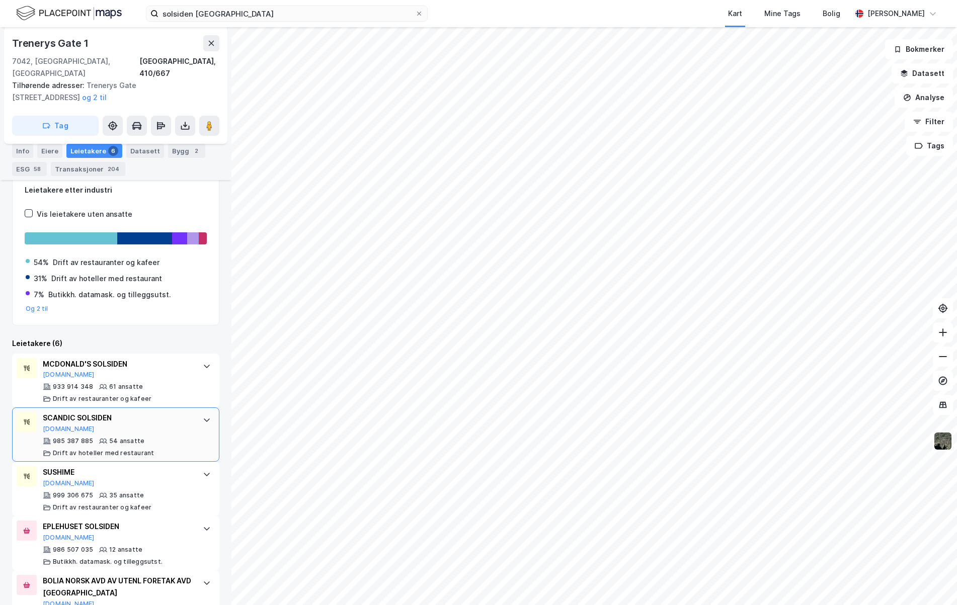
click at [163, 437] on div "985 387 885 54 ansatte Drift av hoteller med restaurant" at bounding box center [118, 447] width 150 height 20
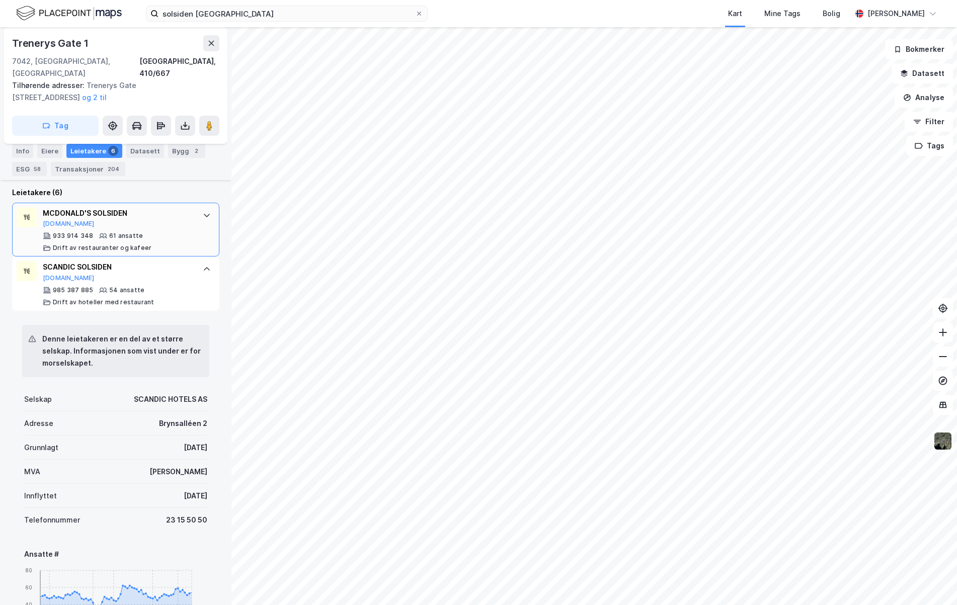
scroll to position [208, 0]
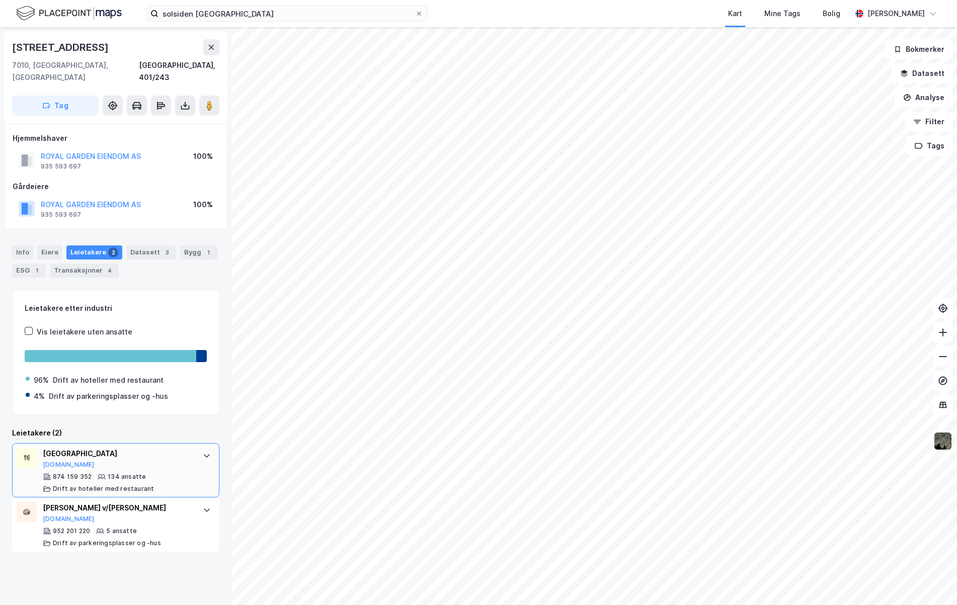
click at [135, 455] on div "[GEOGRAPHIC_DATA][DOMAIN_NAME]" at bounding box center [118, 458] width 150 height 21
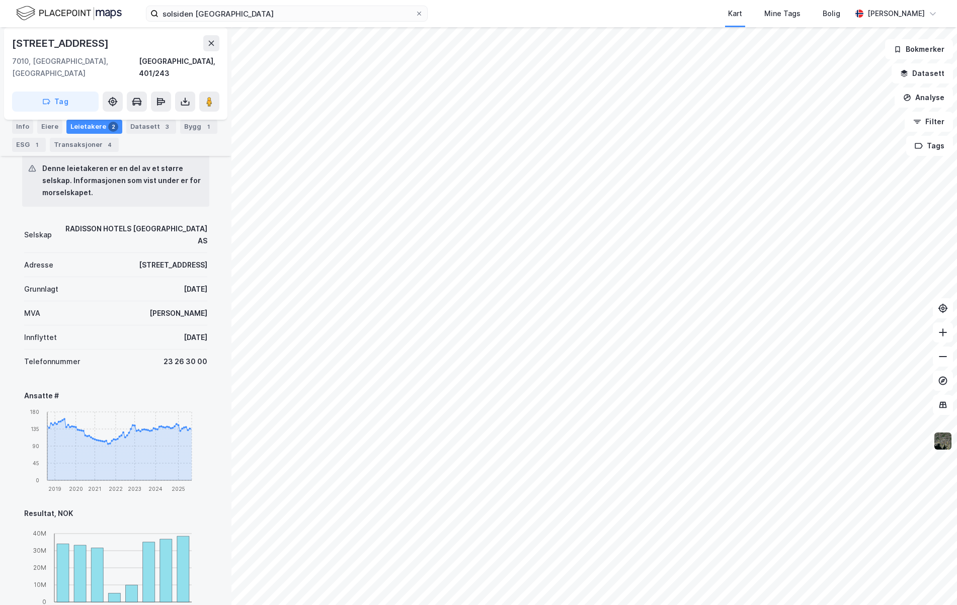
scroll to position [403, 0]
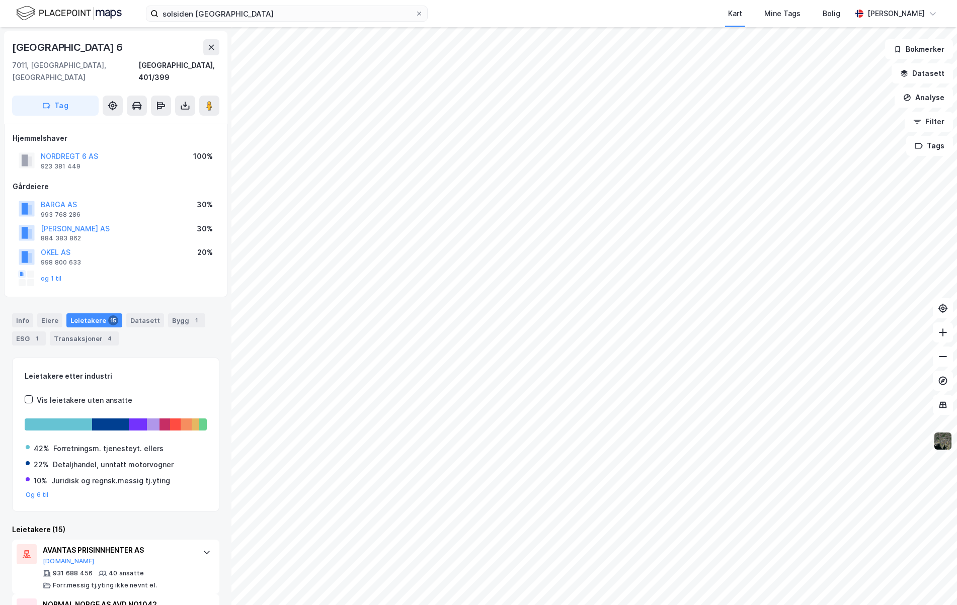
click at [944, 444] on img at bounding box center [942, 441] width 19 height 19
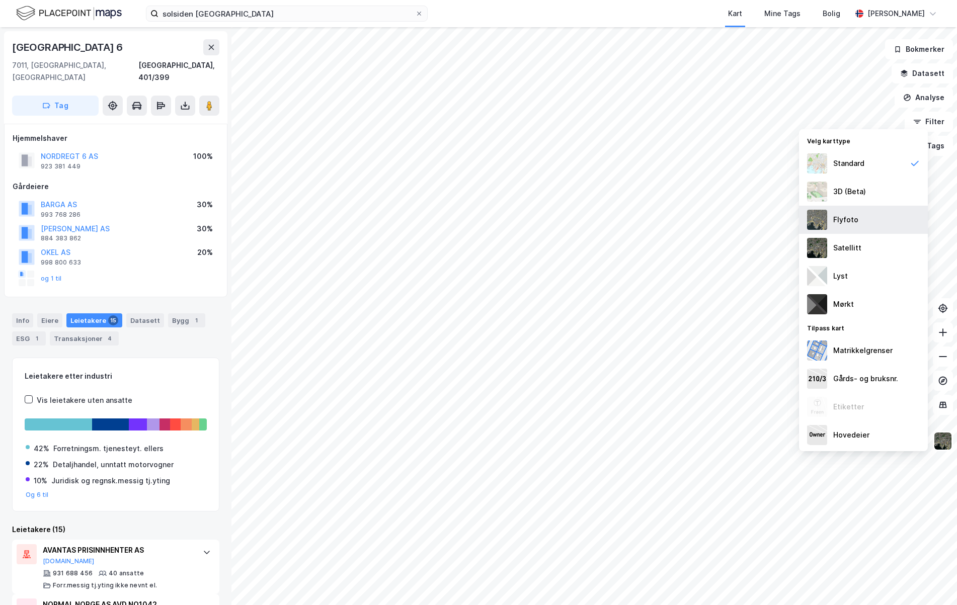
click at [855, 231] on div "Flyfoto" at bounding box center [863, 220] width 129 height 28
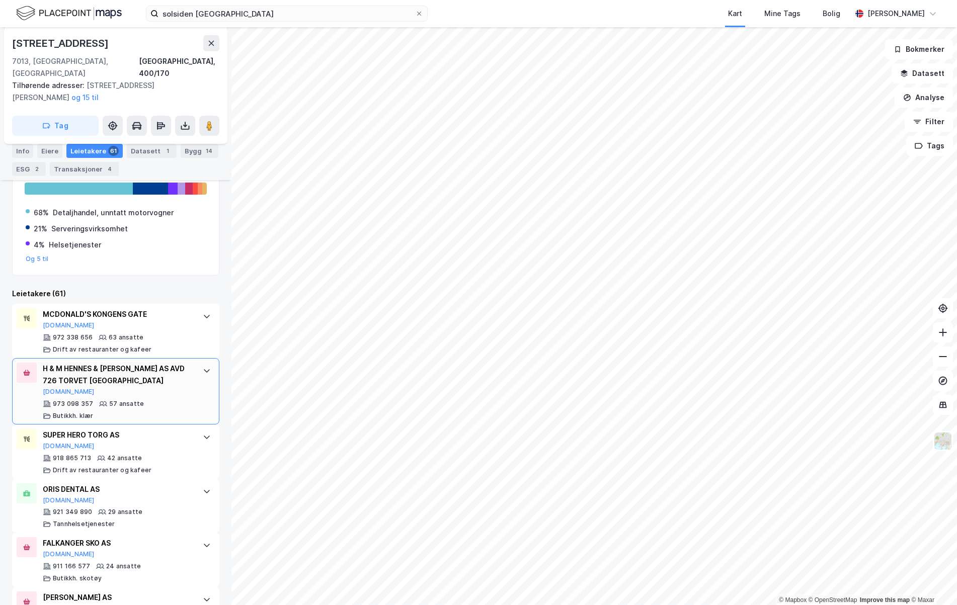
scroll to position [201, 0]
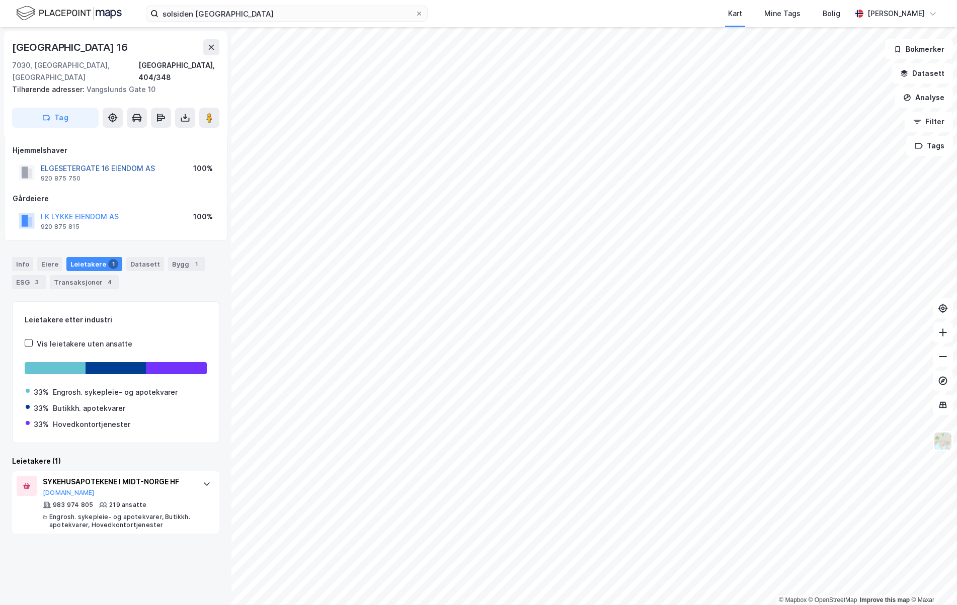
click at [0, 0] on button "ELGESETERGATE 16 EIENDOM AS" at bounding box center [0, 0] width 0 height 0
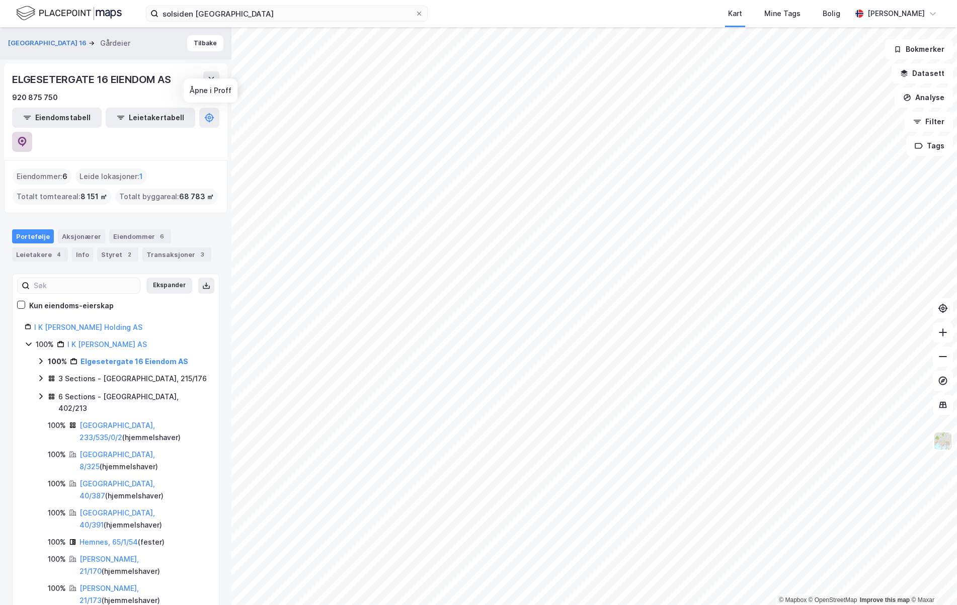
click at [27, 137] on icon at bounding box center [22, 142] width 10 height 10
drag, startPoint x: 498, startPoint y: 9, endPoint x: 489, endPoint y: 20, distance: 13.9
click at [498, 9] on div "Kart Mine Tags Bolig" at bounding box center [663, 13] width 375 height 27
click at [239, 12] on input "solsiden [GEOGRAPHIC_DATA]" at bounding box center [286, 13] width 257 height 15
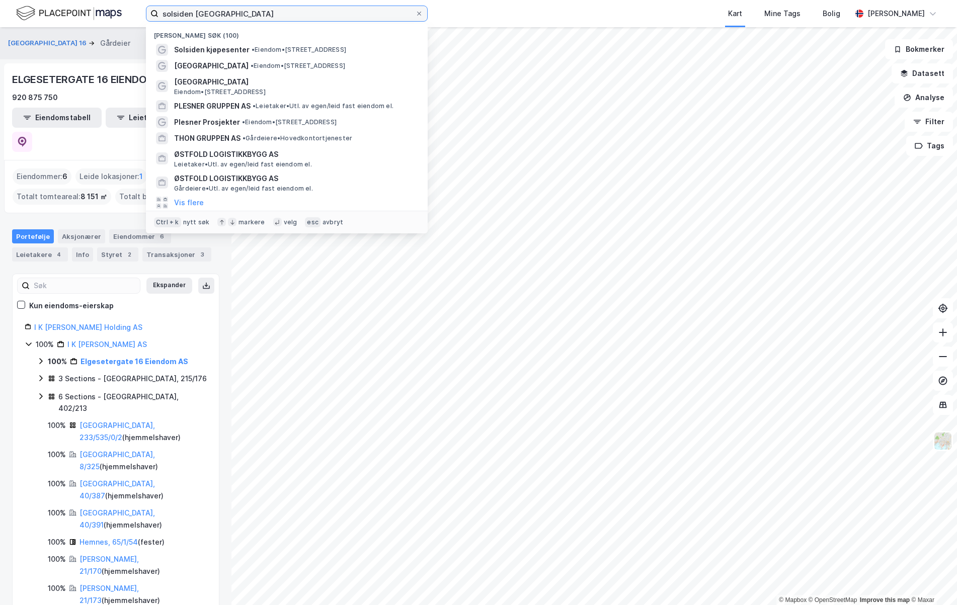
click at [239, 12] on input "solsiden [GEOGRAPHIC_DATA]" at bounding box center [286, 13] width 257 height 15
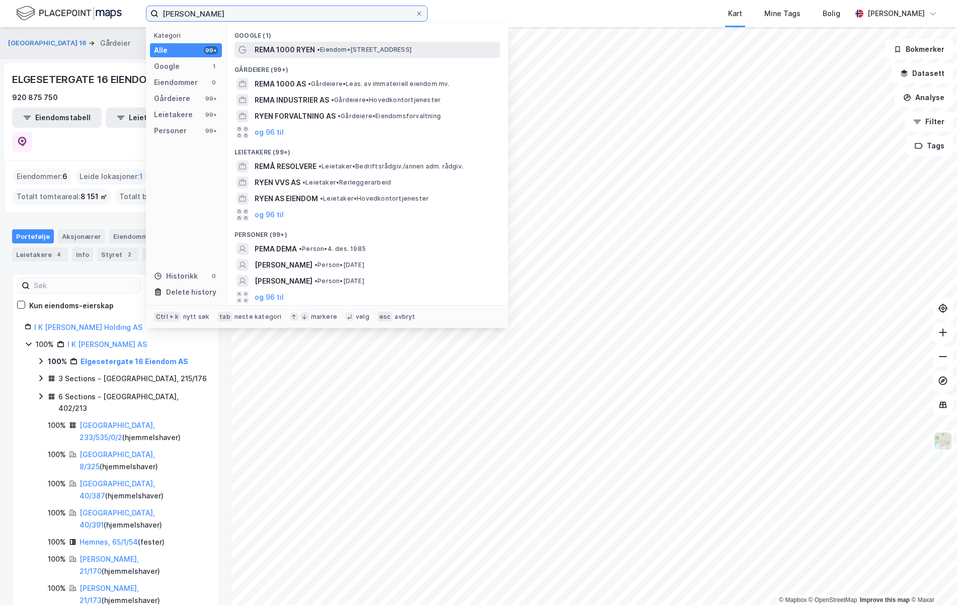
type input "[PERSON_NAME]"
click at [275, 48] on span "REMA 1000 RYEN" at bounding box center [285, 50] width 60 height 12
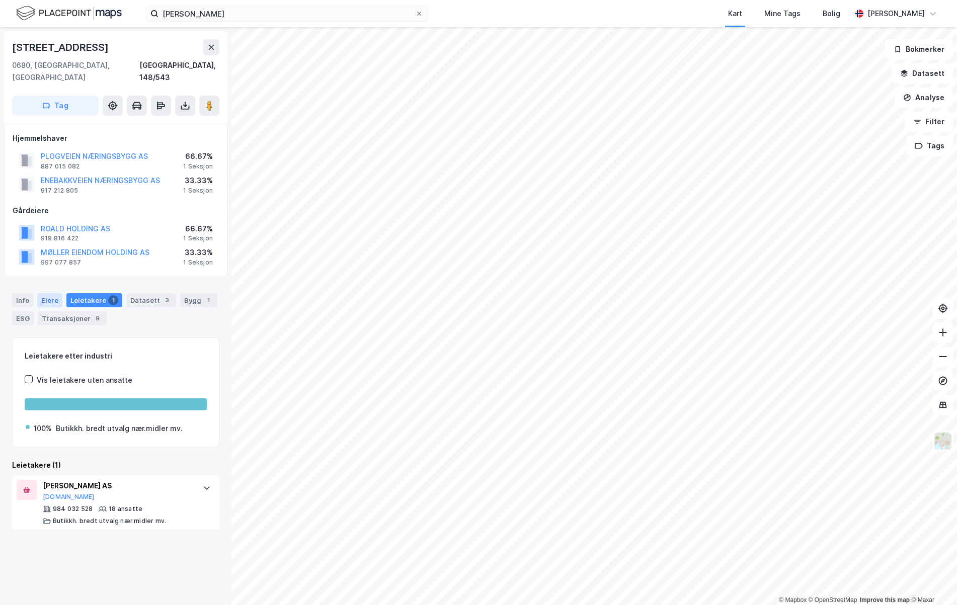
click at [44, 293] on div "Eiere" at bounding box center [49, 300] width 25 height 14
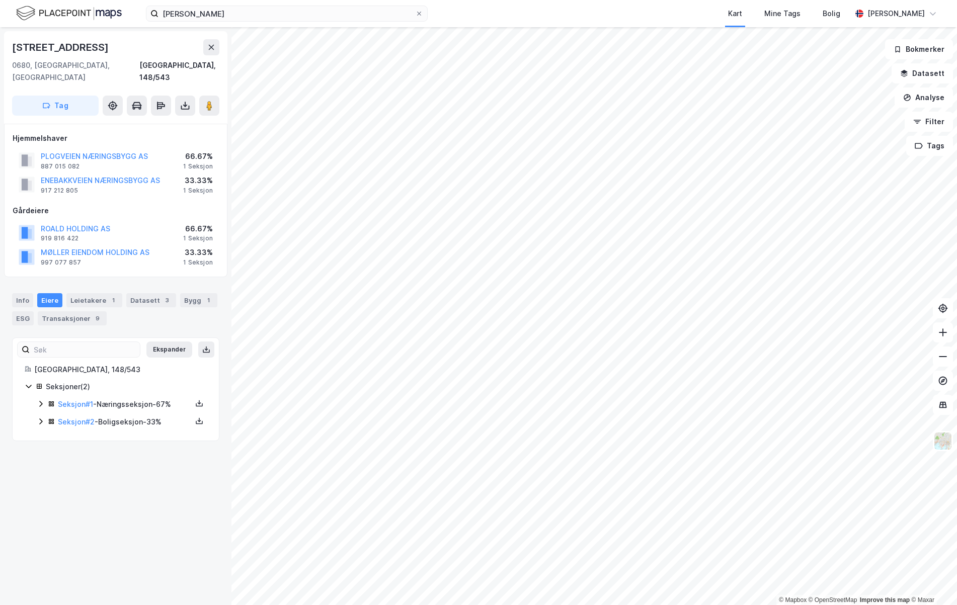
click at [40, 400] on icon at bounding box center [41, 404] width 8 height 8
click at [41, 470] on icon at bounding box center [40, 473] width 3 height 6
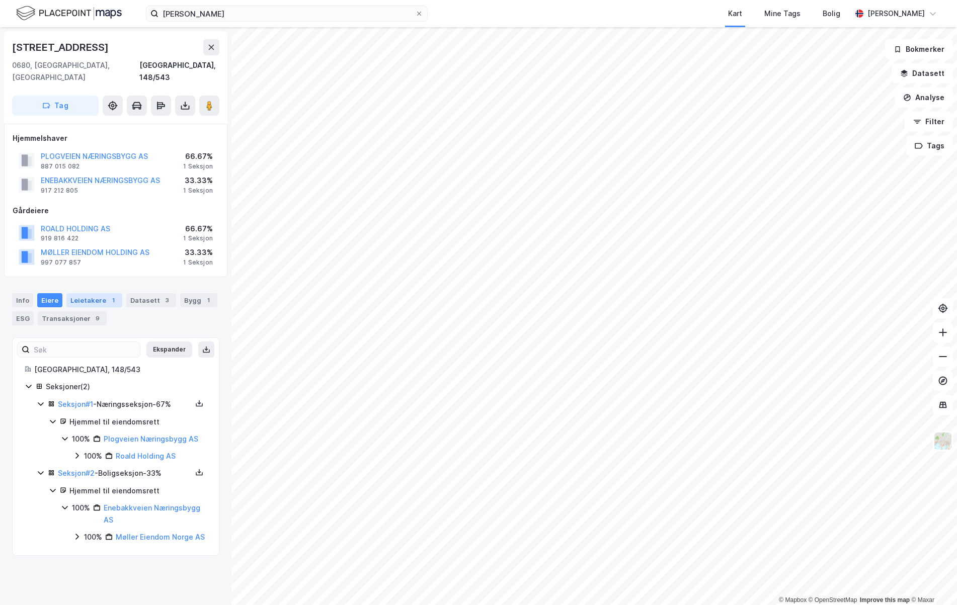
click at [98, 293] on div "Leietakere 1" at bounding box center [94, 300] width 56 height 14
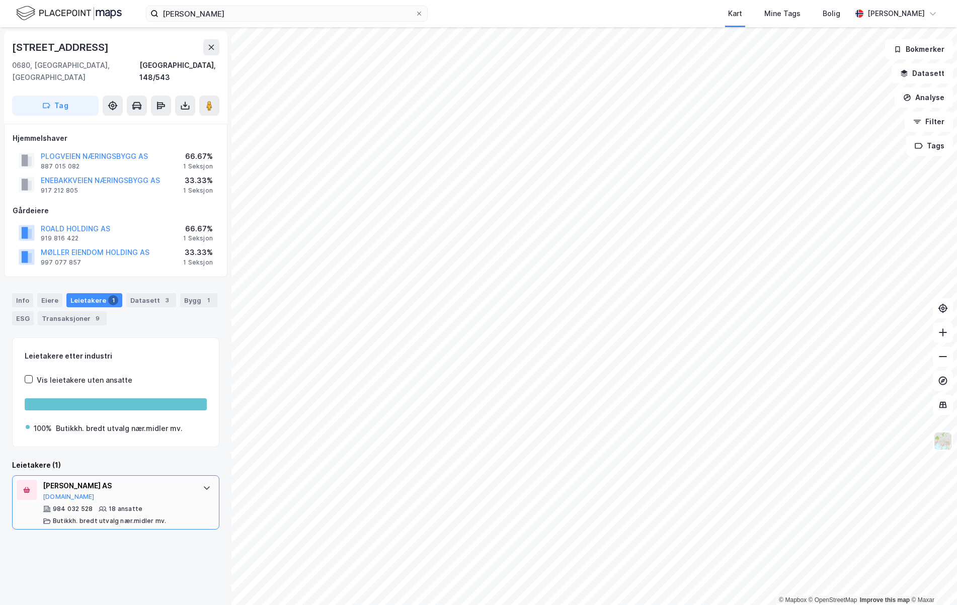
click at [156, 480] on div "[PERSON_NAME] AS" at bounding box center [118, 486] width 150 height 12
click at [55, 493] on button "[DOMAIN_NAME]" at bounding box center [69, 497] width 52 height 8
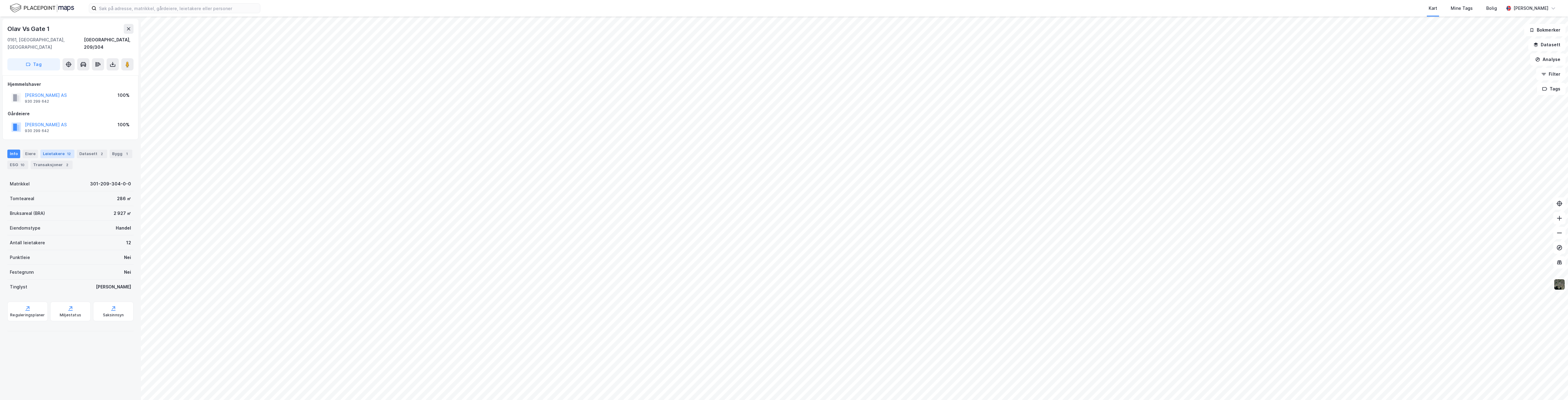
click at [66, 151] on div "12" at bounding box center [69, 154] width 6 height 6
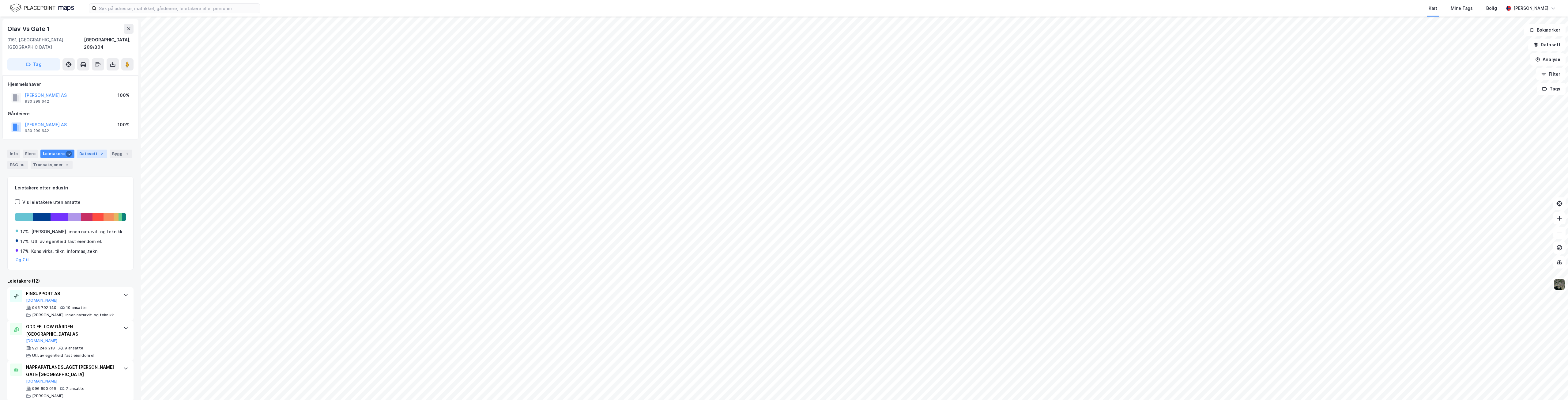
click at [87, 150] on div "Datasett 2" at bounding box center [92, 154] width 30 height 9
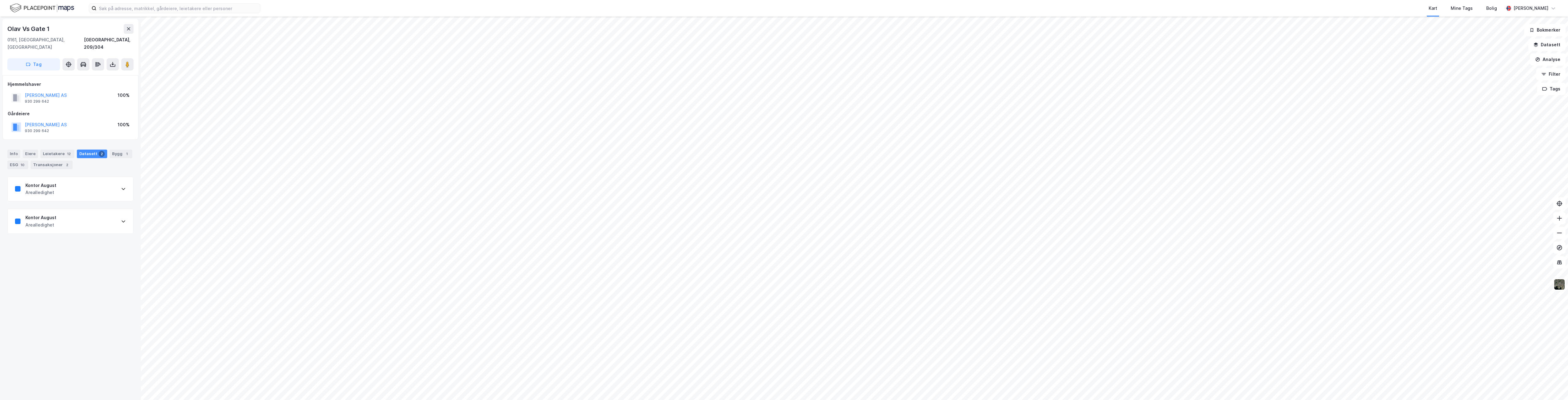
click at [77, 185] on div "Kontor August Arealledighet" at bounding box center [71, 189] width 125 height 24
click at [101, 352] on div "Olav Vs Gate 1 0161, Oslo, Oslo Oslo, 209/304 Tag Hjemmelshaver Holm Hus AS 930…" at bounding box center [70, 208] width 141 height 383
click at [102, 340] on div "Kontor August Arealledighet" at bounding box center [71, 335] width 125 height 24
click at [93, 189] on div "Kontor August Arealledighet" at bounding box center [71, 189] width 125 height 24
click at [98, 223] on div "Kontor August Arealledighet" at bounding box center [71, 221] width 125 height 24
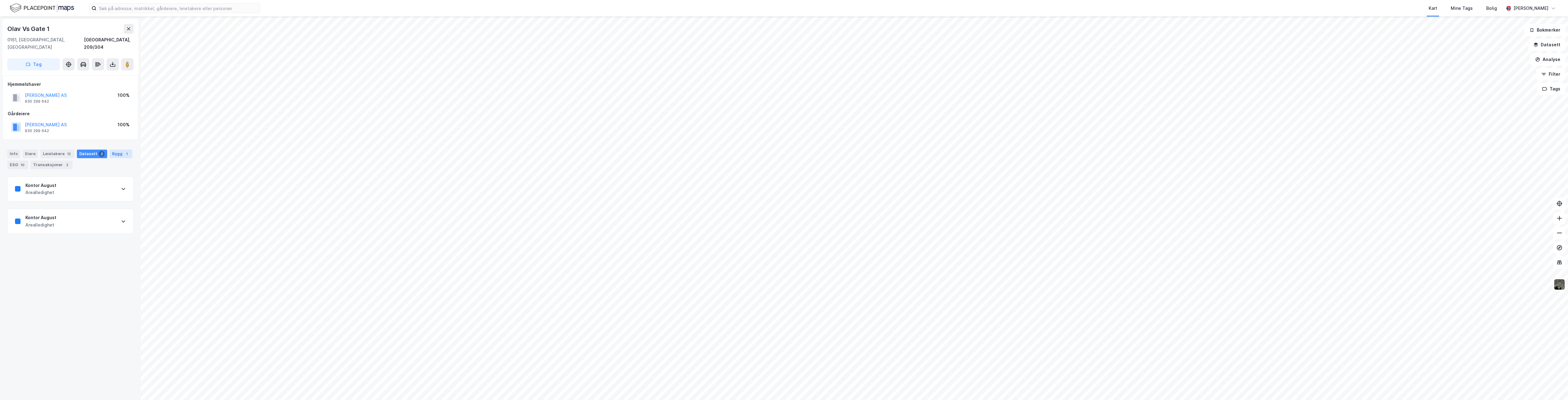
click at [118, 150] on div "Bygg 1" at bounding box center [121, 154] width 23 height 9
click at [59, 150] on div "Leietakere 12" at bounding box center [57, 154] width 34 height 9
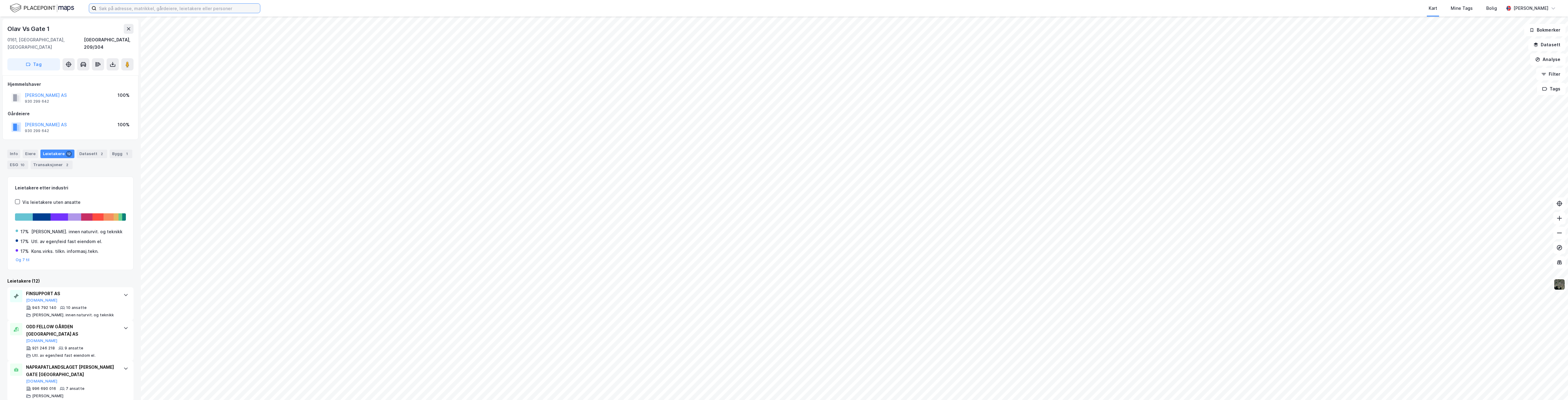
click at [189, 4] on input at bounding box center [178, 8] width 164 height 9
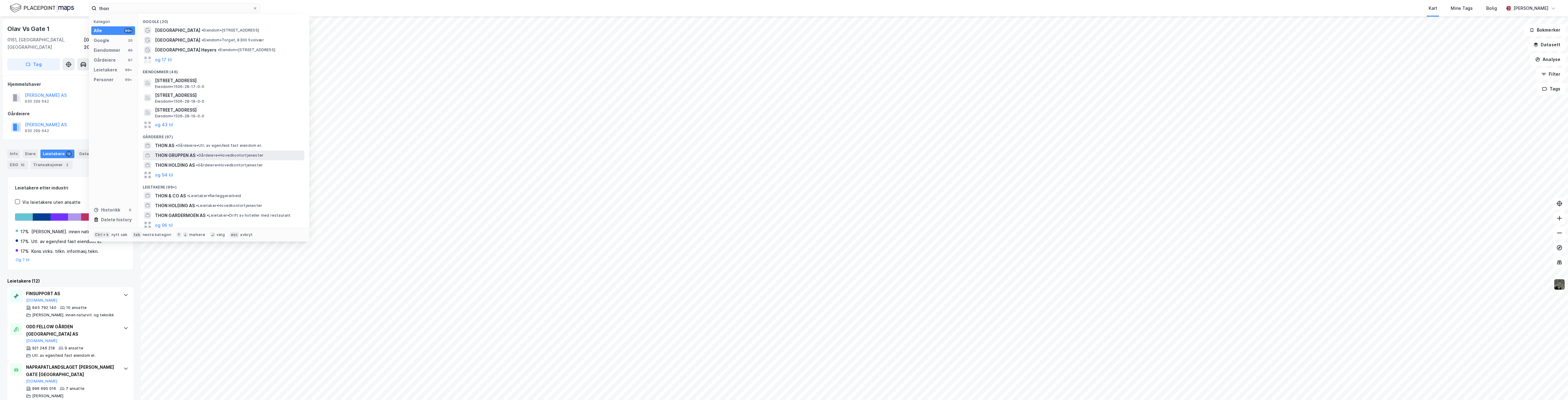
click at [197, 156] on div "THON GRUPPEN AS • Gårdeiere • Hovedkontortjenester" at bounding box center [229, 155] width 149 height 7
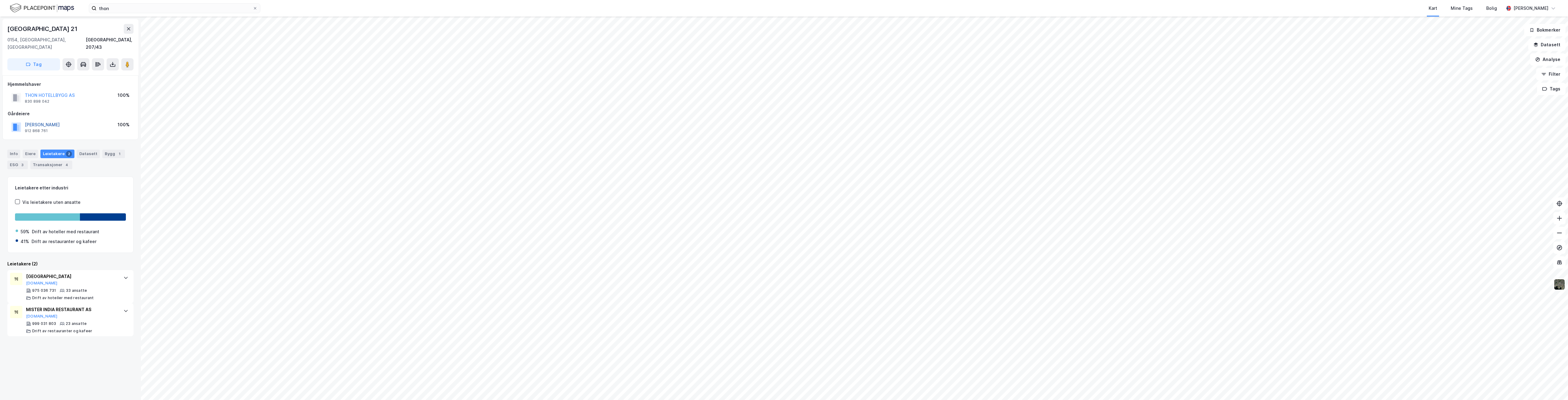
click at [0, 0] on button "[PERSON_NAME]" at bounding box center [0, 0] width 0 height 0
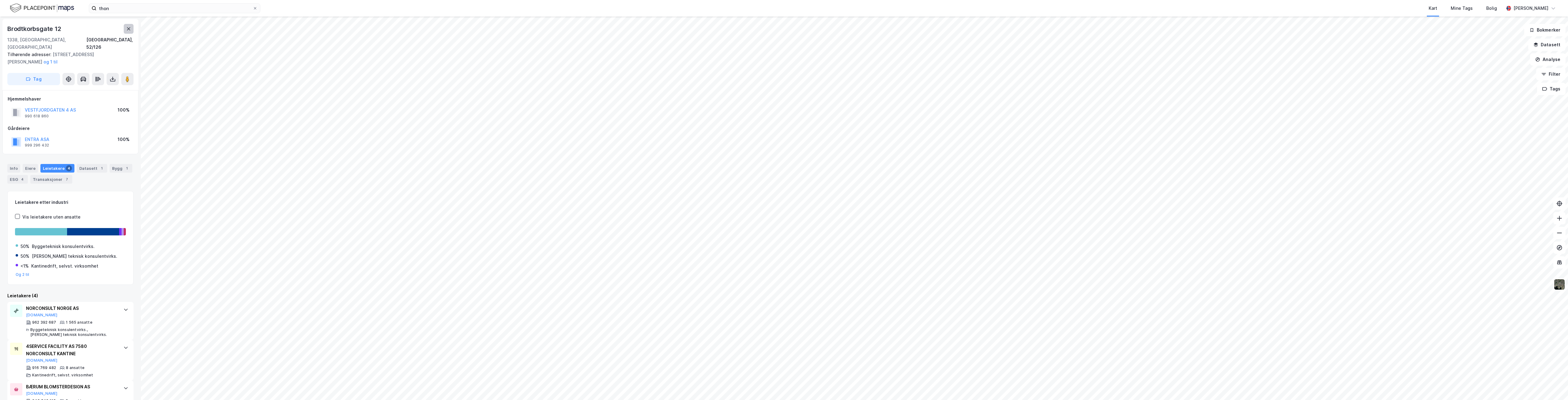
click at [128, 30] on icon at bounding box center [128, 29] width 5 height 5
click at [0, 0] on button "[PERSON_NAME] ASA" at bounding box center [0, 0] width 0 height 0
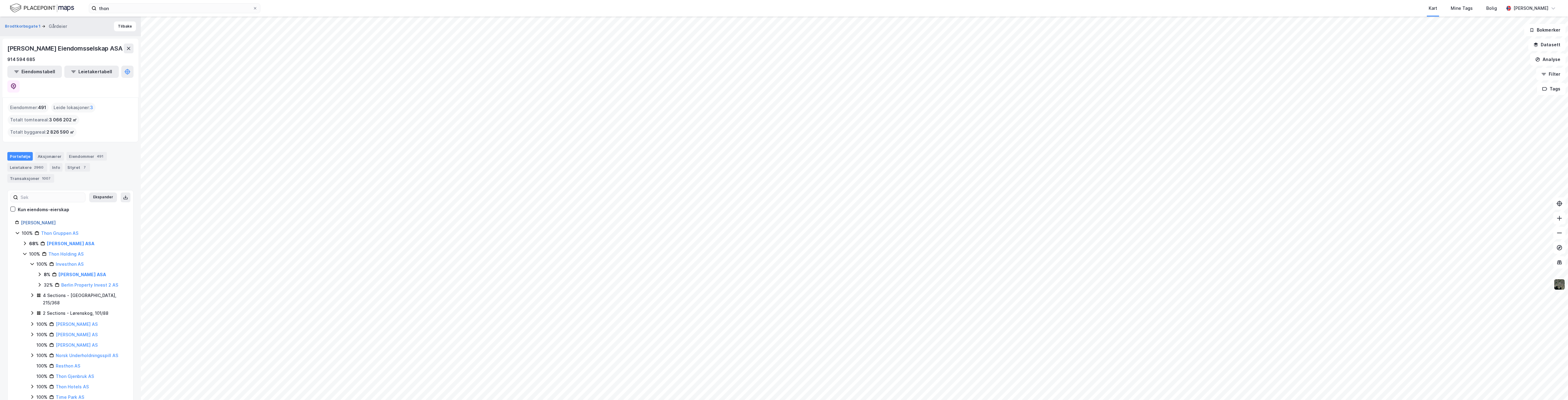
click at [38, 220] on link "Thon Olav Stiftelsen" at bounding box center [38, 222] width 35 height 5
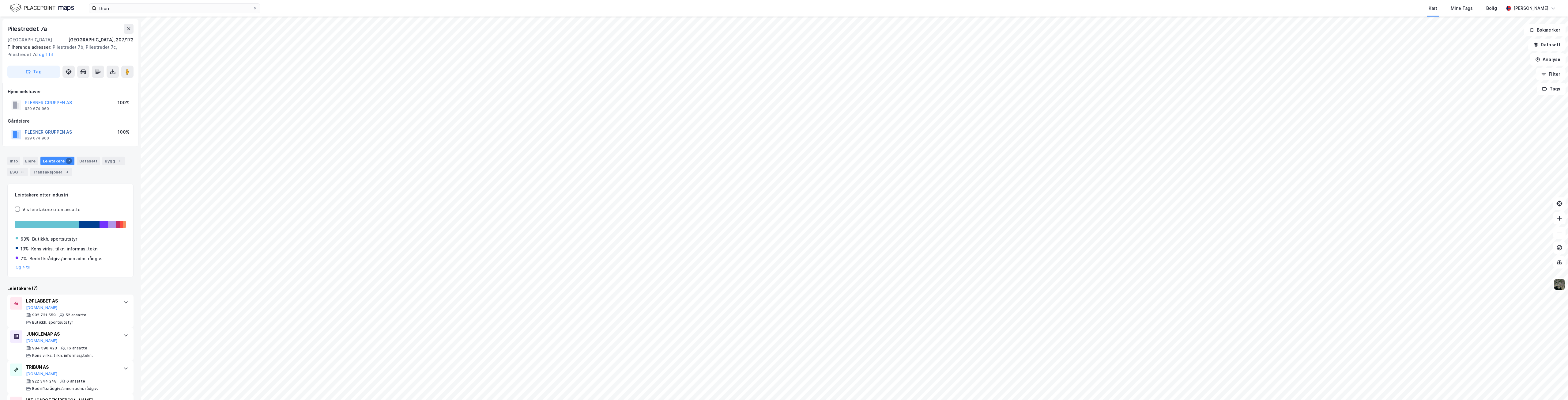
click at [0, 0] on button "PLESNER GRUPPEN AS" at bounding box center [0, 0] width 0 height 0
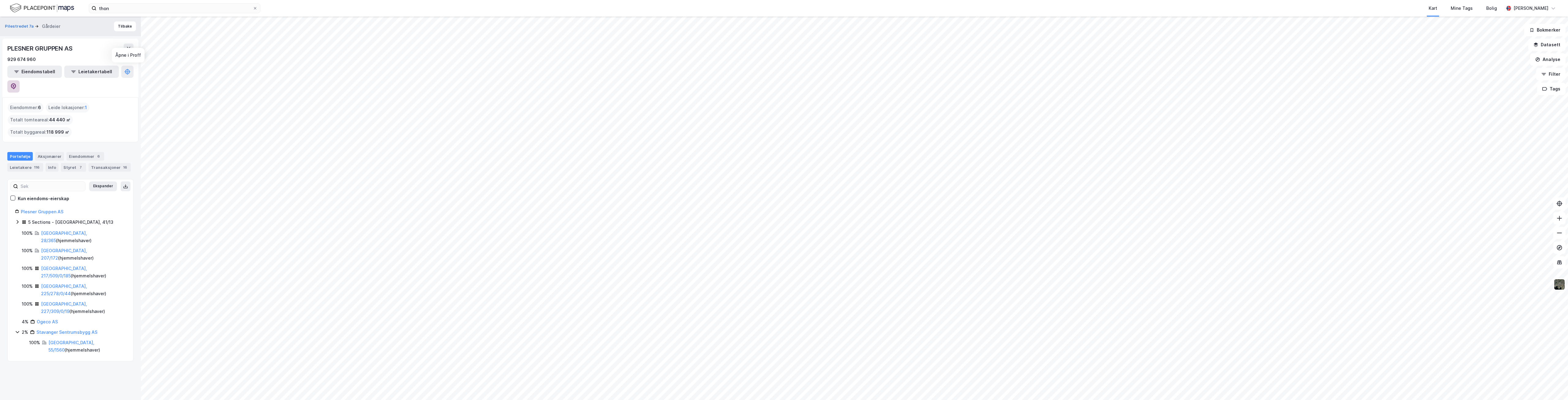
click at [19, 80] on button at bounding box center [13, 86] width 12 height 12
click at [124, 23] on button "Tilbake" at bounding box center [125, 26] width 22 height 10
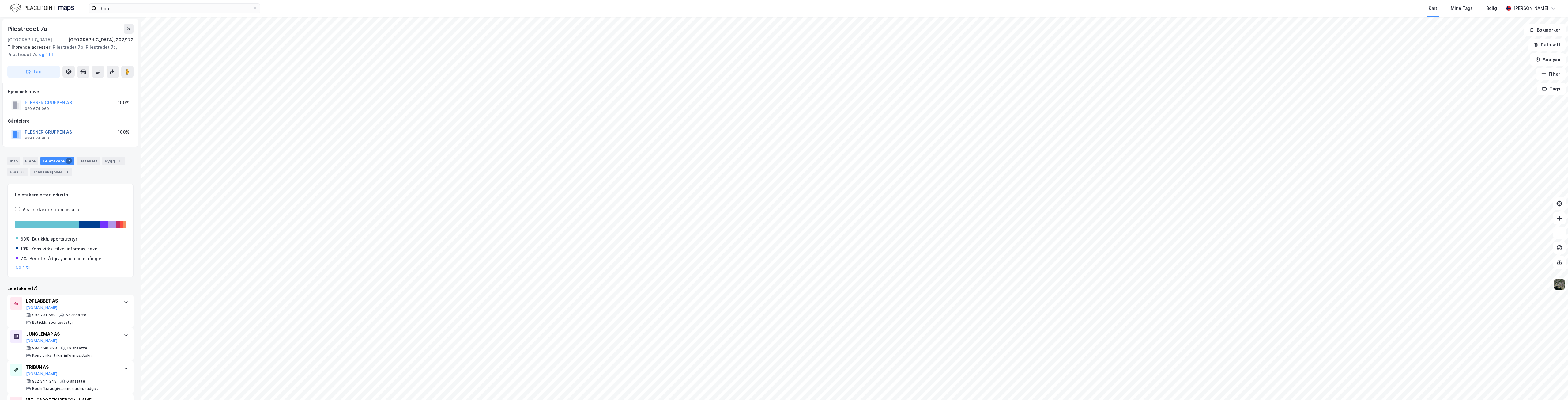
click at [0, 0] on button "PLESNER GRUPPEN AS" at bounding box center [0, 0] width 0 height 0
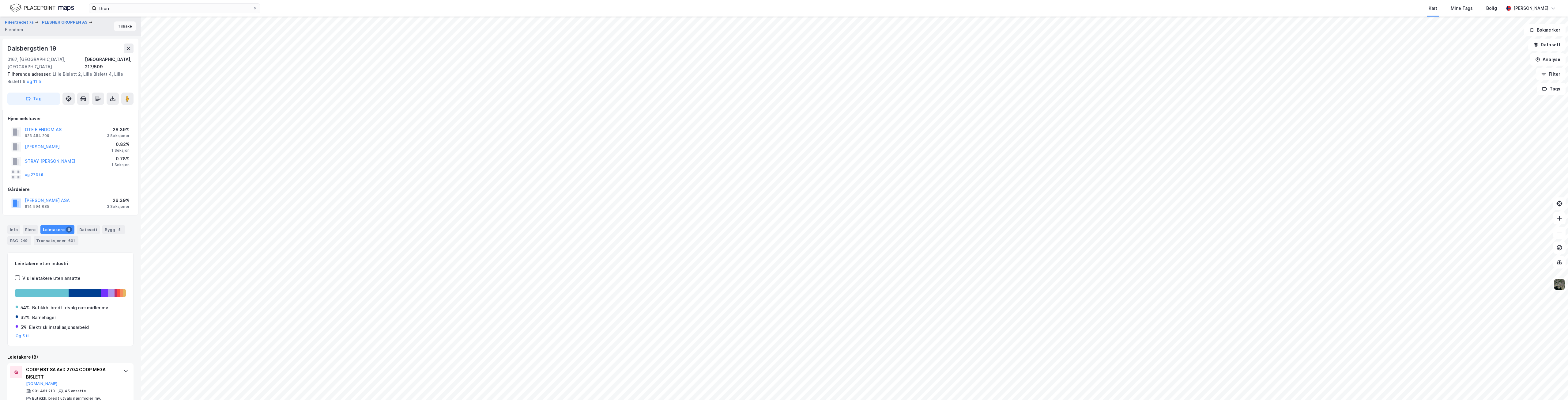
click at [122, 29] on button "Tilbake" at bounding box center [125, 26] width 22 height 10
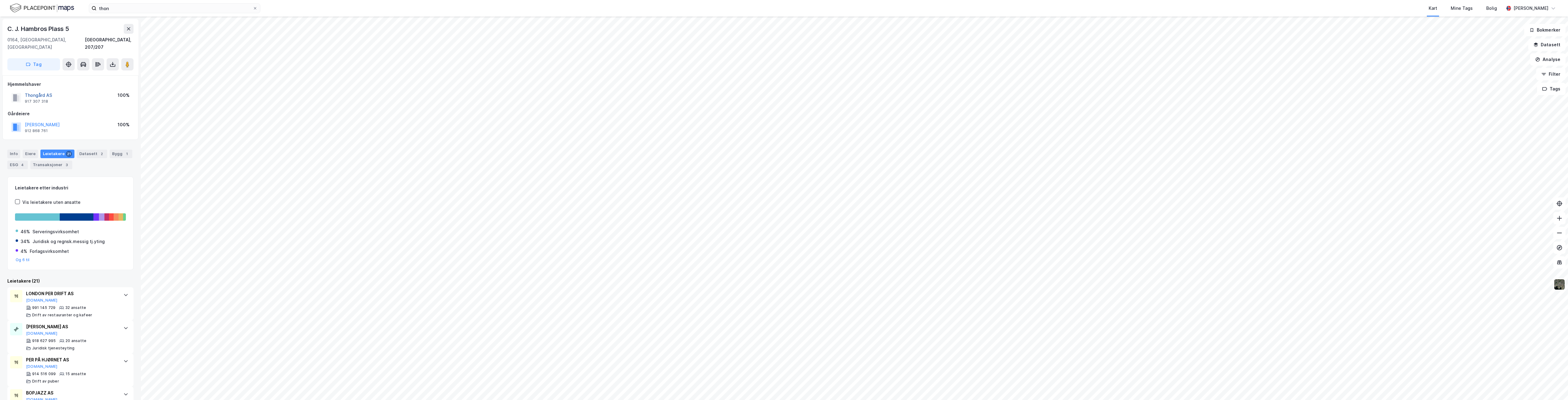
click at [0, 0] on button "Thongård AS" at bounding box center [0, 0] width 0 height 0
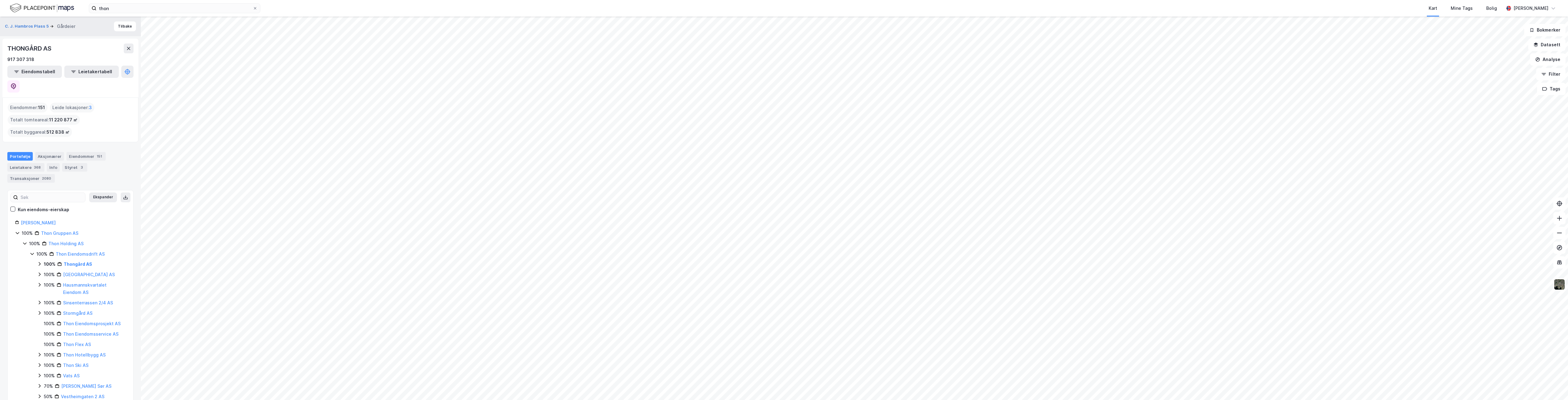
click at [46, 219] on div "Thon Olav Stiftelsen" at bounding box center [73, 223] width 105 height 7
click at [47, 220] on link "Thon Olav Stiftelsen" at bounding box center [38, 222] width 35 height 5
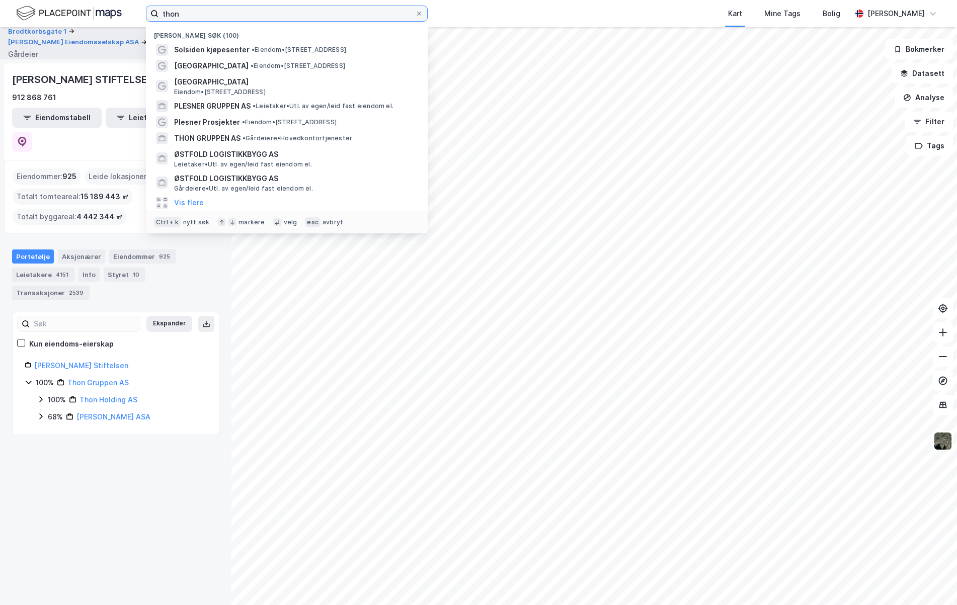
click at [247, 8] on input "thon" at bounding box center [286, 13] width 257 height 15
type input "e"
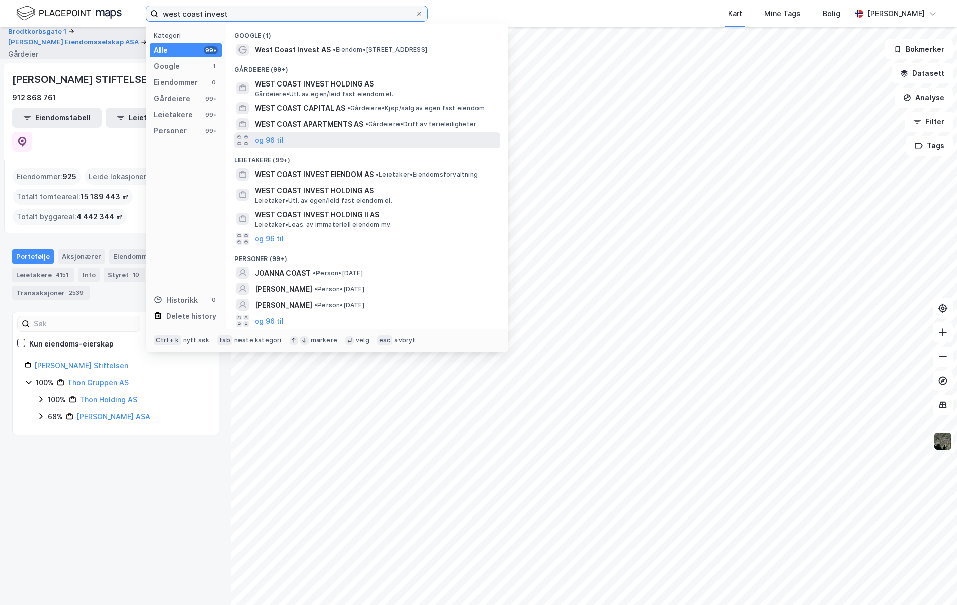
type input "west coast invest"
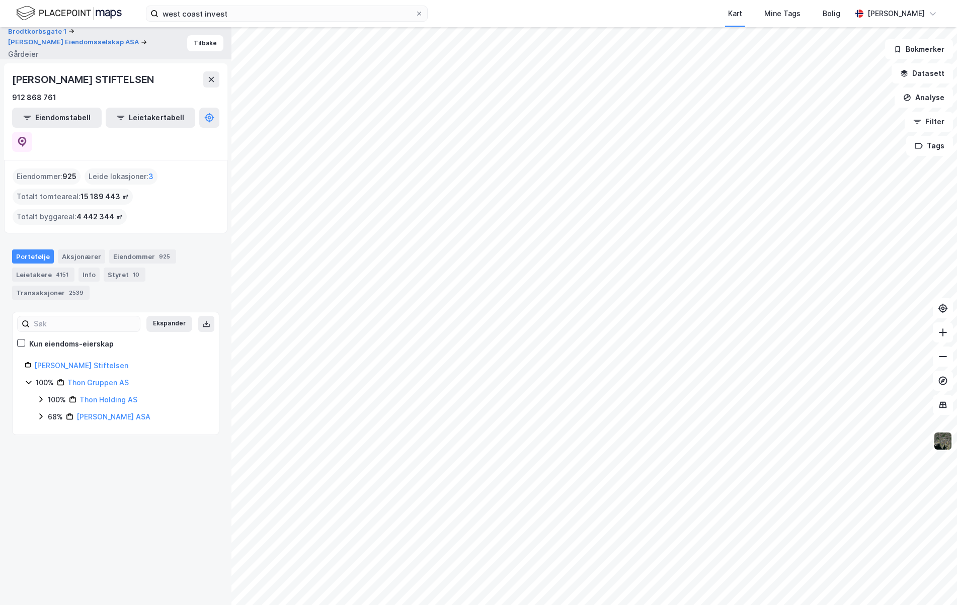
click at [164, 499] on div "Brodtkorbsgate 1 Olav Thon Eiendomsselskap ASA Gårdeier Tilbake OLAV THON STIFT…" at bounding box center [115, 316] width 231 height 578
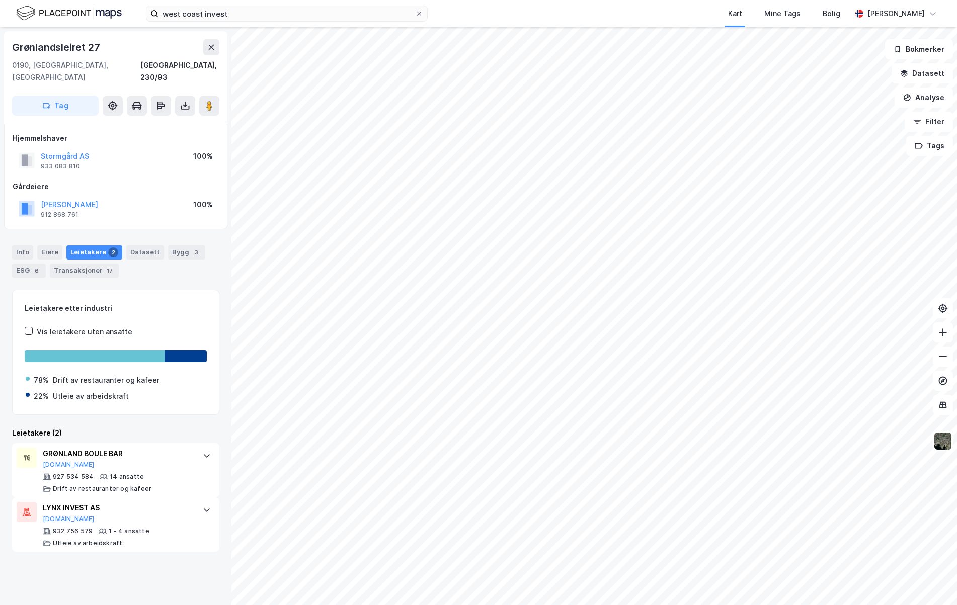
click at [98, 199] on div "[PERSON_NAME]" at bounding box center [69, 205] width 57 height 12
click at [0, 0] on button "[PERSON_NAME]" at bounding box center [0, 0] width 0 height 0
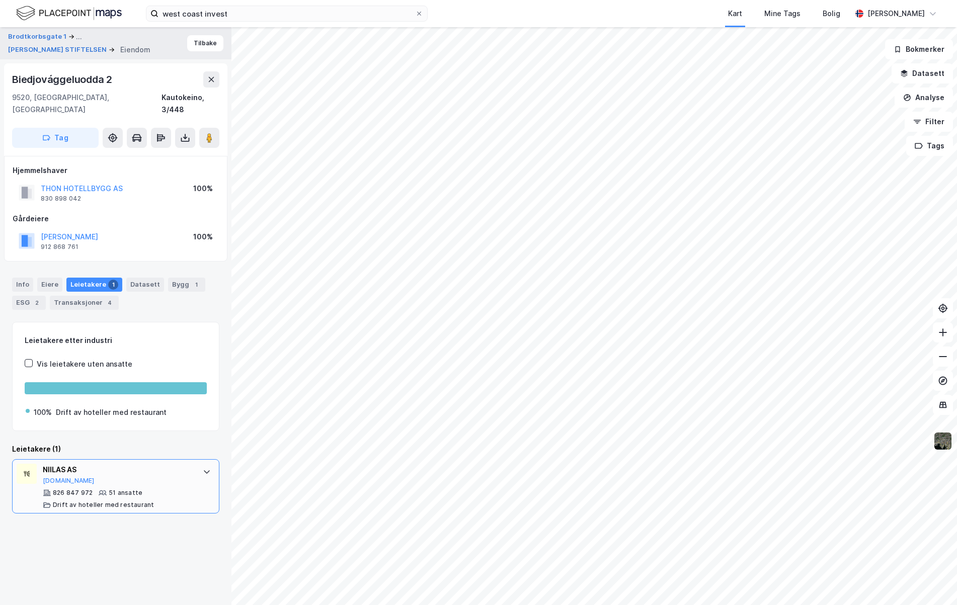
click at [158, 467] on div "NIILAS AS Proff.no" at bounding box center [118, 474] width 150 height 21
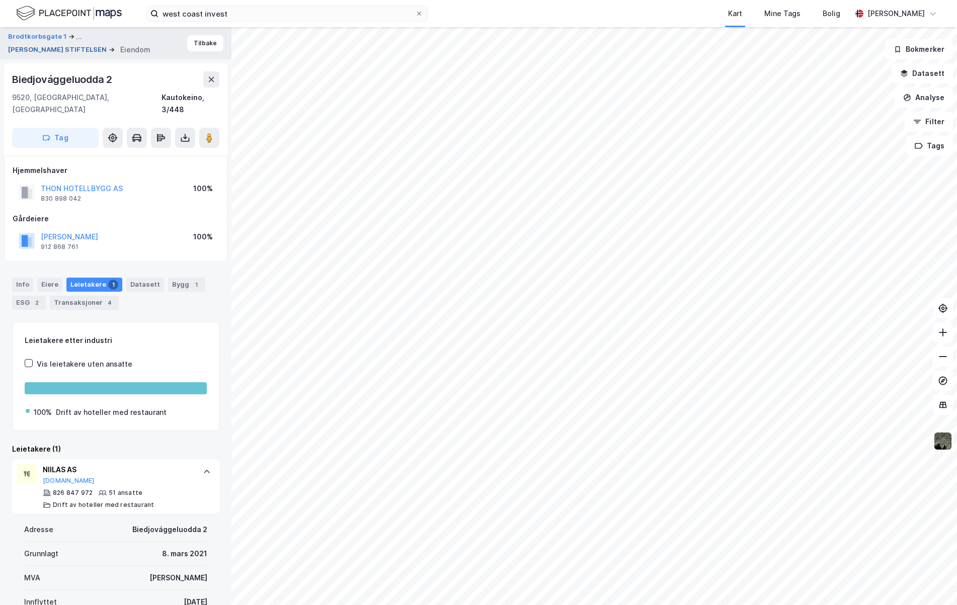
click at [105, 45] on button "[PERSON_NAME] STIFTELSEN" at bounding box center [58, 50] width 101 height 10
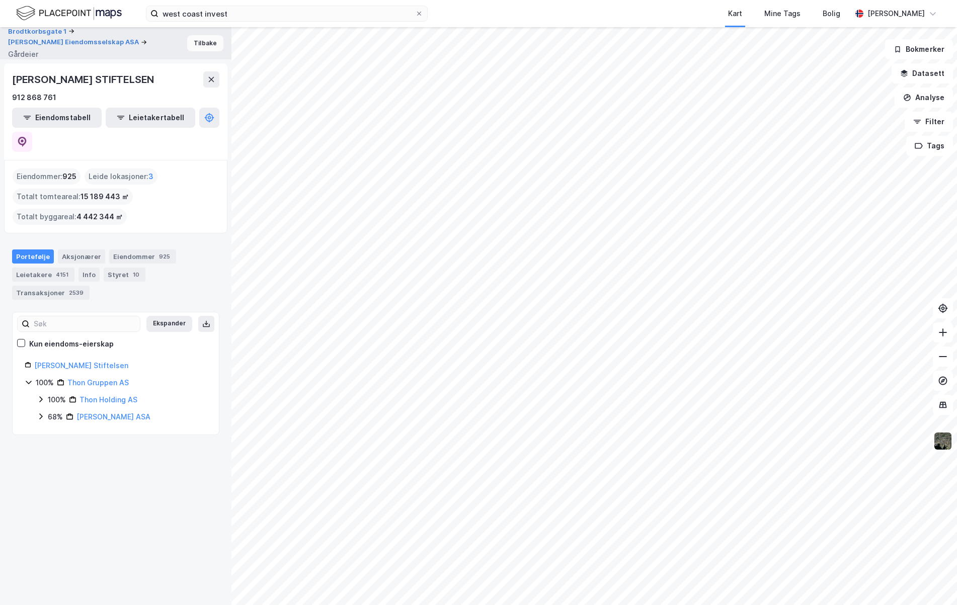
click at [198, 39] on button "Tilbake" at bounding box center [205, 43] width 36 height 16
